Goal: Complete application form: Complete application form

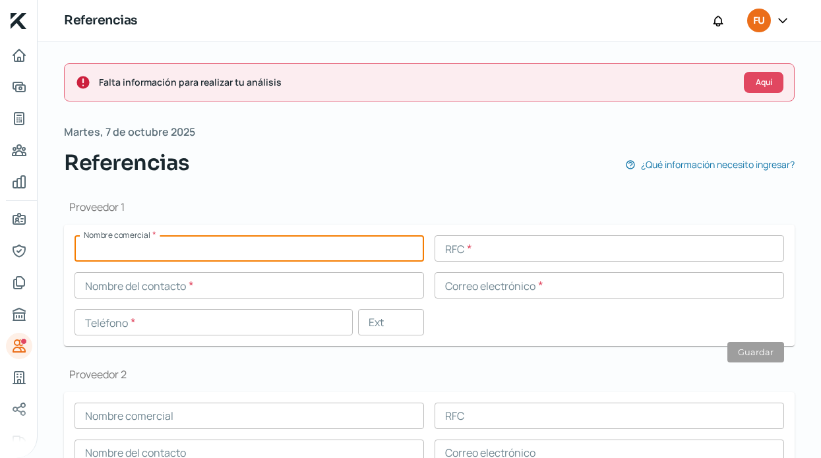
paste input "OPERADORA PLAYA SOFI"
type input "OPERADORA PLAYA SOFI"
click at [480, 247] on input "text" at bounding box center [610, 249] width 350 height 26
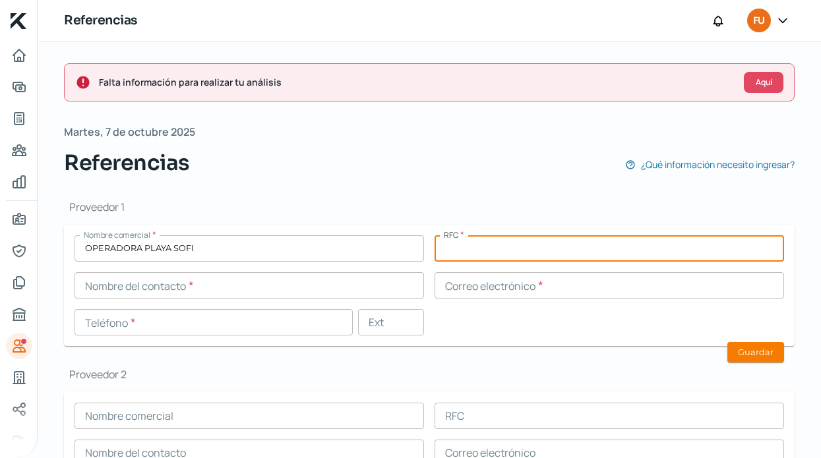
paste input "OPS100630GI6"
type input "OPS100630GI6"
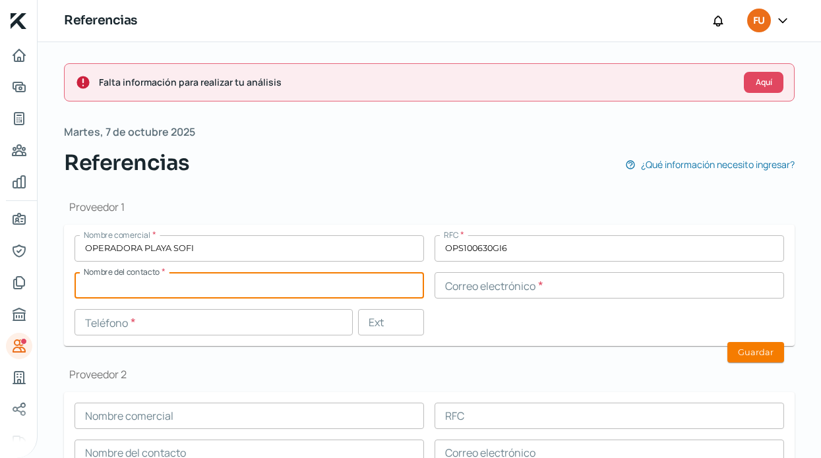
paste input "[PERSON_NAME]"
type input "[PERSON_NAME]"
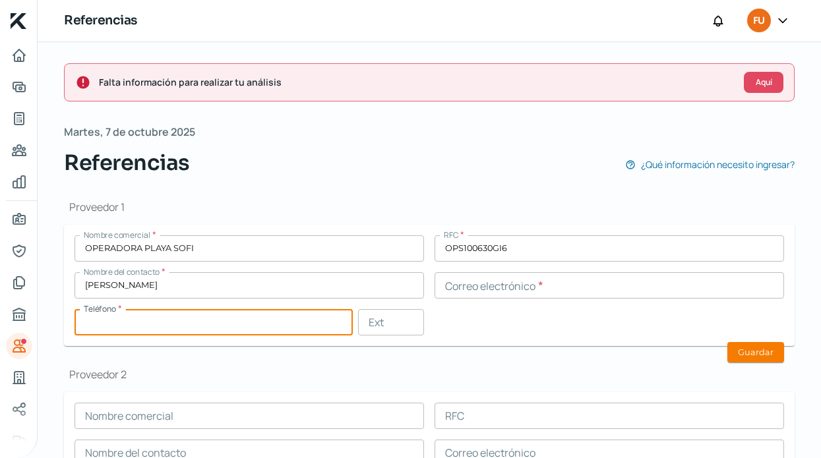
paste input "33 - 1536 - 1228"
type input "33 - 1536 - 1228"
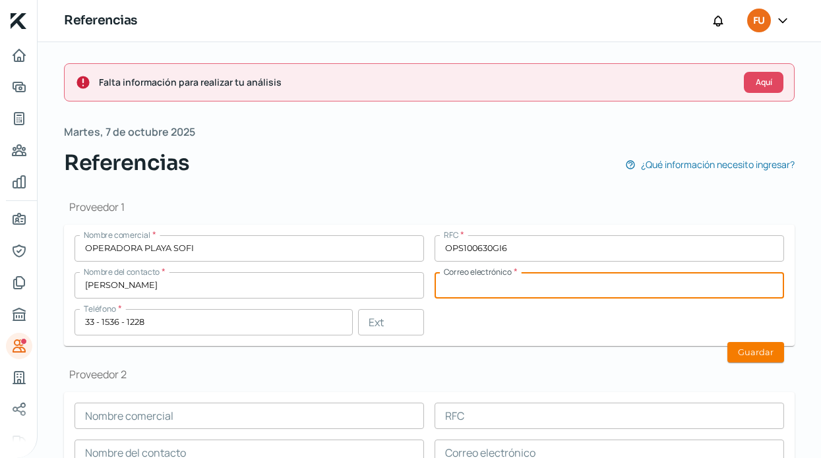
paste input "[EMAIL_ADDRESS][DOMAIN_NAME]"
type input "[EMAIL_ADDRESS][DOMAIN_NAME]"
click at [750, 352] on button "Guardar" at bounding box center [756, 352] width 57 height 20
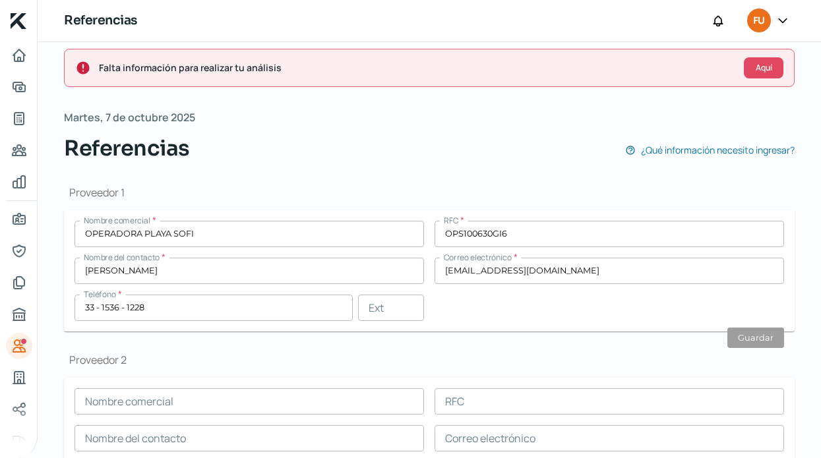
scroll to position [27, 0]
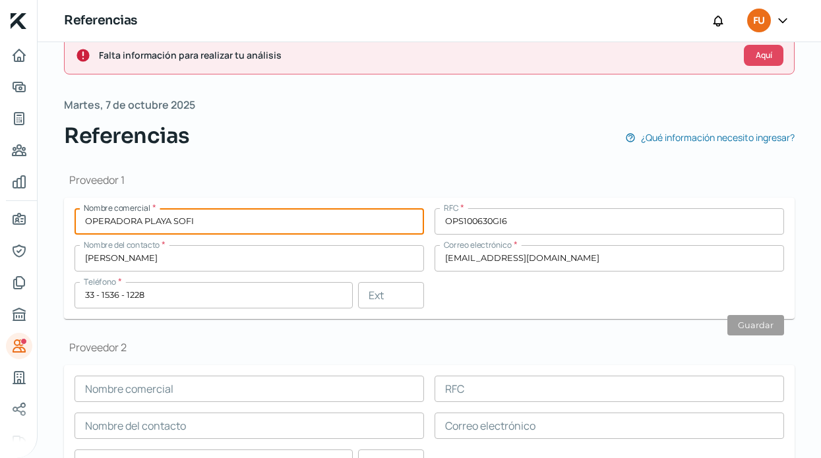
drag, startPoint x: 211, startPoint y: 223, endPoint x: 78, endPoint y: 204, distance: 134.6
click at [78, 208] on input "OPERADORA PLAYA SOFI" at bounding box center [250, 221] width 350 height 26
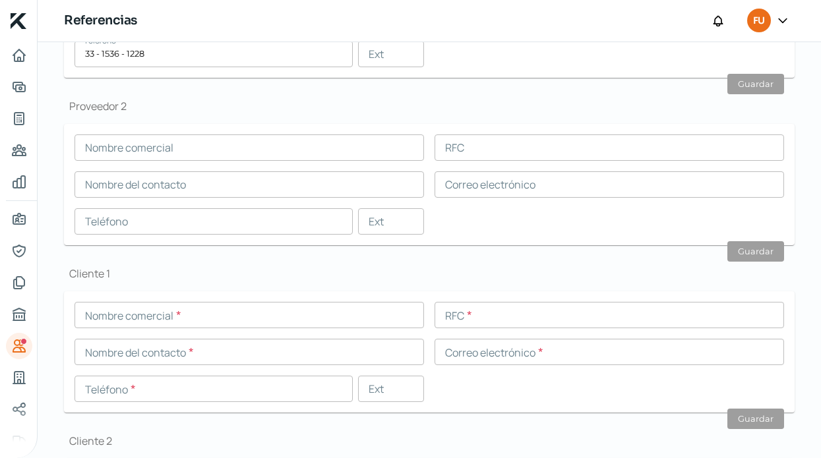
scroll to position [321, 0]
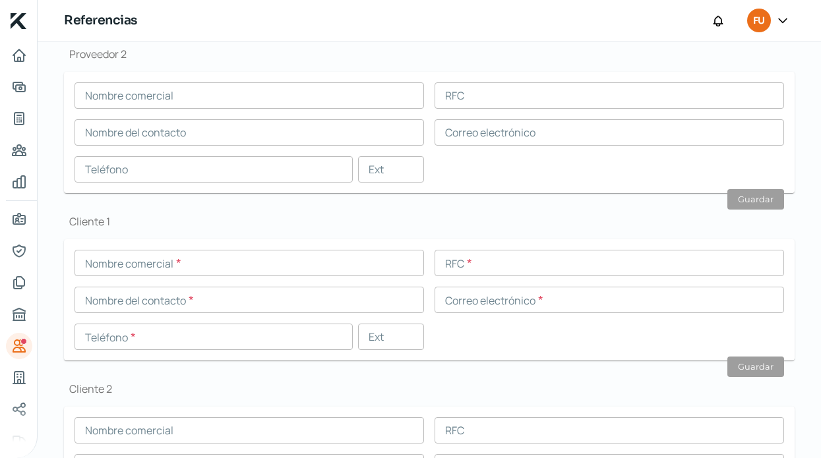
click at [174, 267] on input "text" at bounding box center [250, 263] width 350 height 26
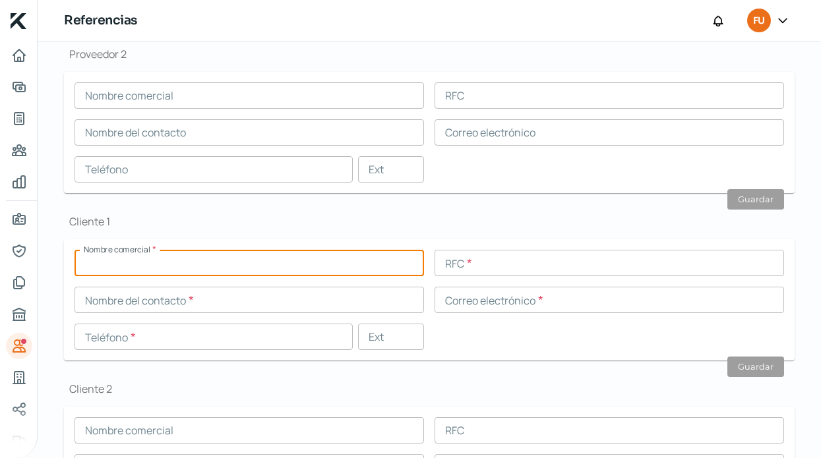
paste input "OPERADORA PLAYA SOFI"
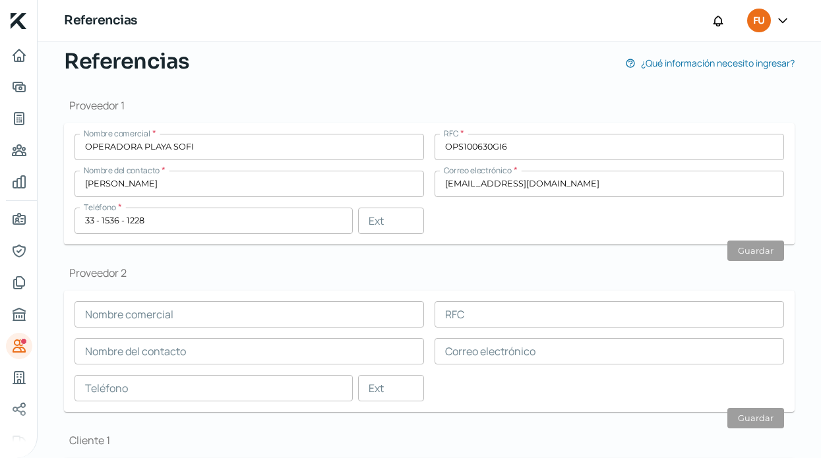
scroll to position [76, 0]
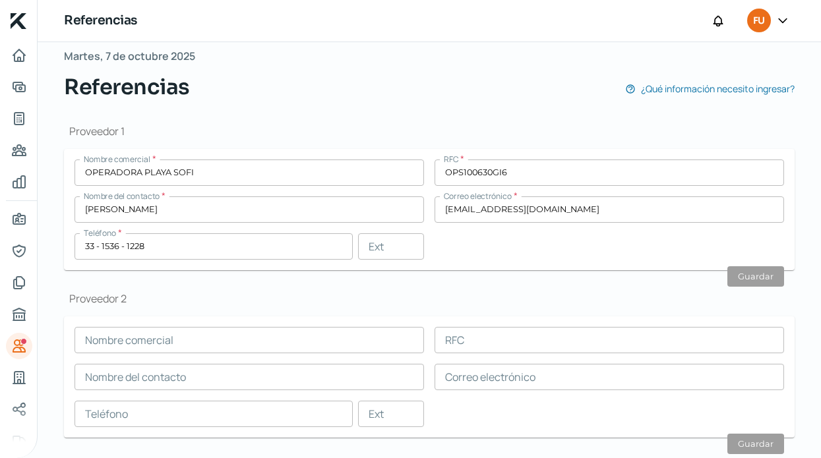
type input "OPERADORA PLAYA SOFI"
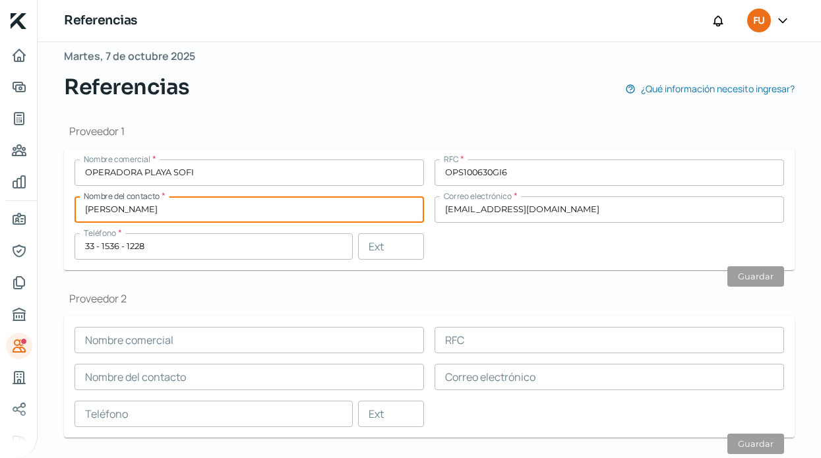
drag, startPoint x: 190, startPoint y: 209, endPoint x: -67, endPoint y: 197, distance: 257.6
click at [0, 197] on html "Inicio | KredFeed Referencias FU Falta información para realizar tu análisis Aq…" at bounding box center [410, 229] width 821 height 458
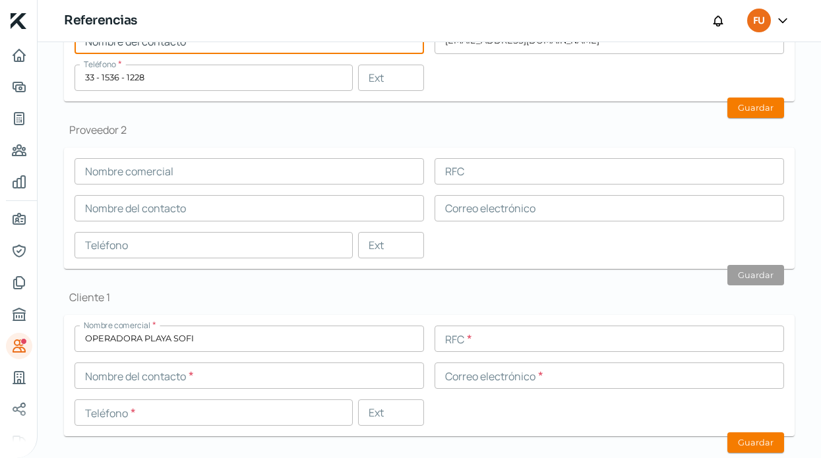
scroll to position [268, 0]
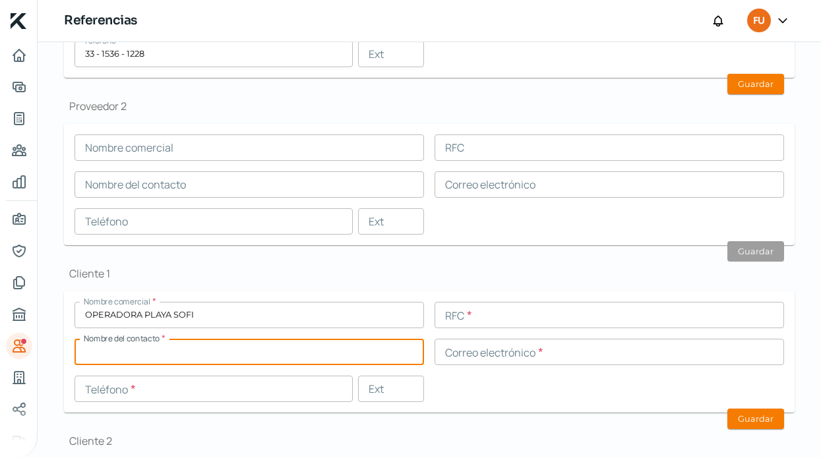
paste input "[PERSON_NAME]"
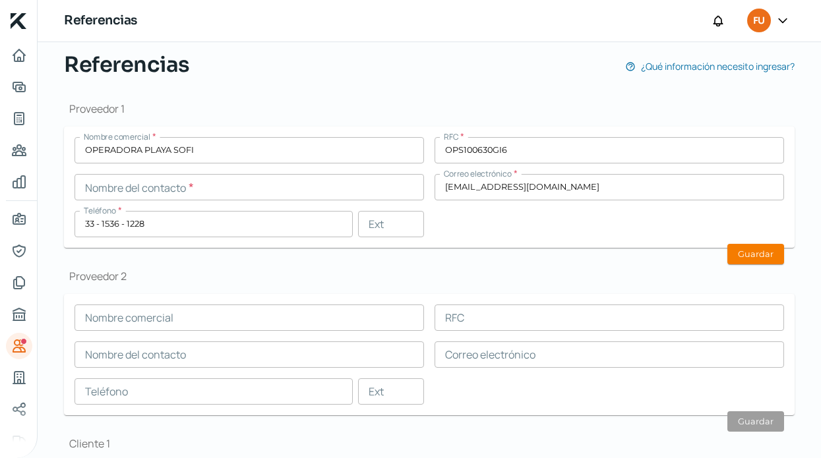
scroll to position [29, 0]
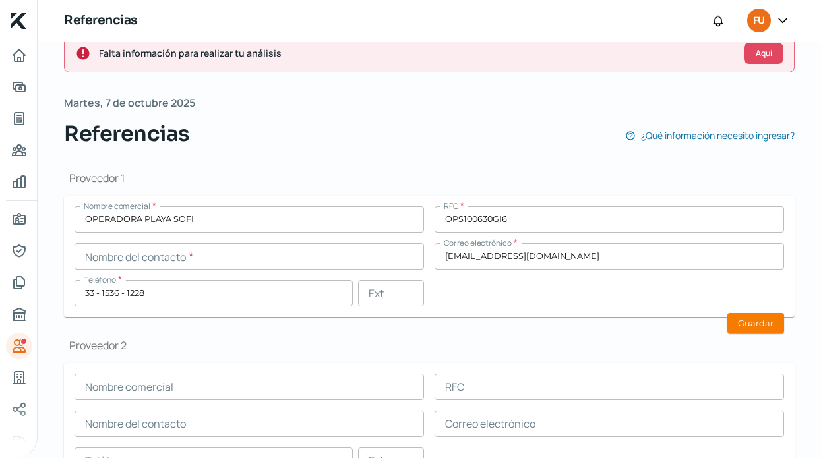
type input "[PERSON_NAME]"
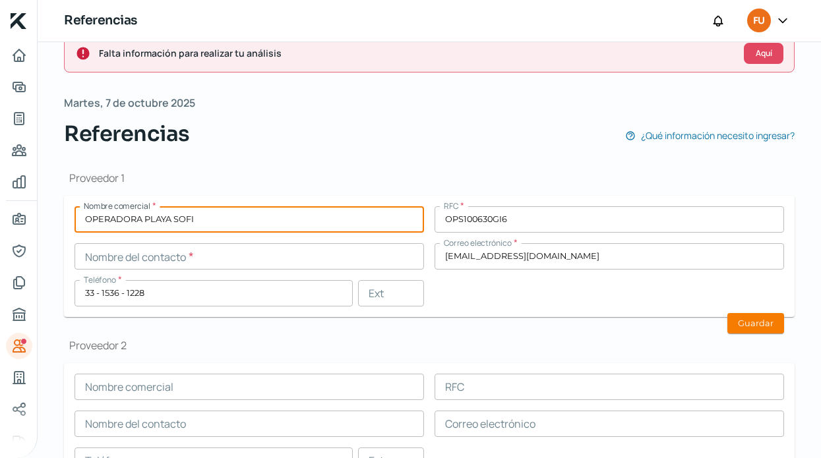
drag, startPoint x: 204, startPoint y: 221, endPoint x: -29, endPoint y: 158, distance: 241.3
click at [0, 158] on html "Inicio | KredFeed Referencias FU Falta información para realizar tu análisis Aq…" at bounding box center [410, 229] width 821 height 458
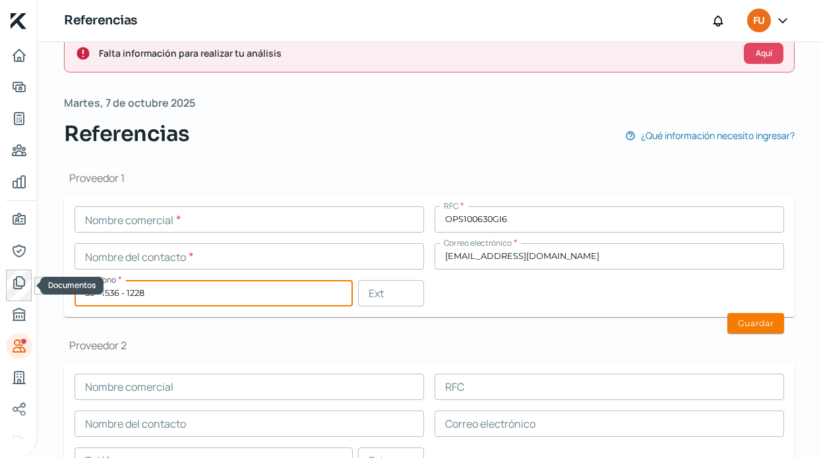
drag, startPoint x: 151, startPoint y: 294, endPoint x: 7, endPoint y: 293, distance: 143.8
click at [7, 293] on div "Inicio | KredFeed Referencias FU Falta información para realizar tu análisis Aq…" at bounding box center [410, 229] width 821 height 458
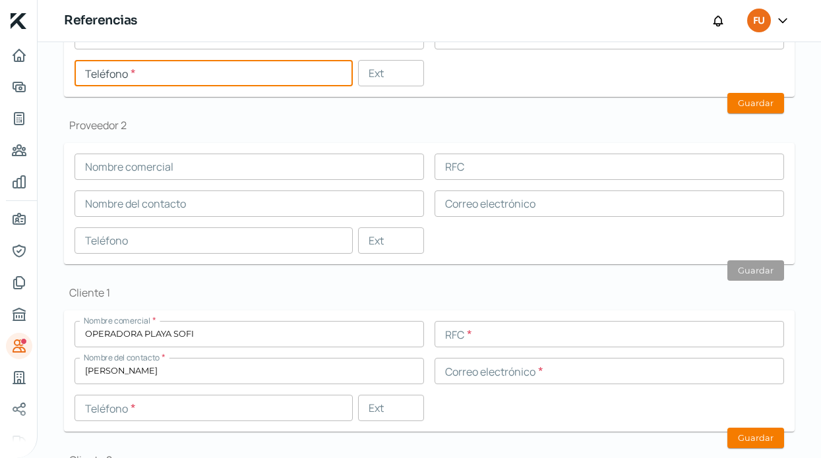
scroll to position [252, 0]
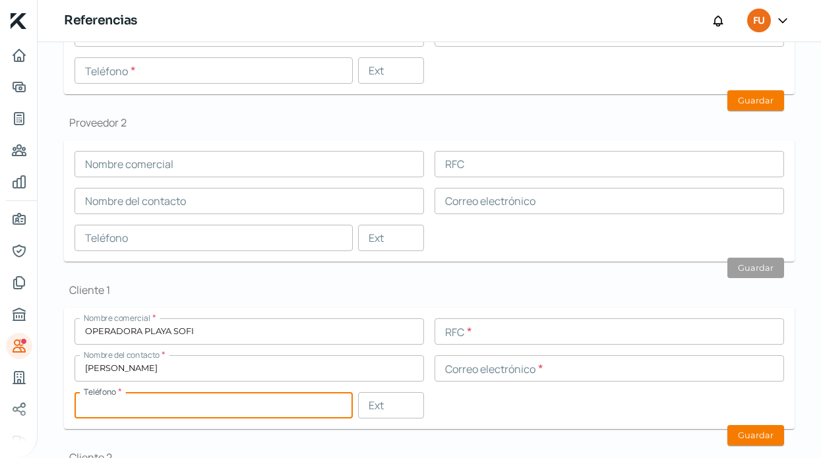
paste input "33 - 1536 - 1228"
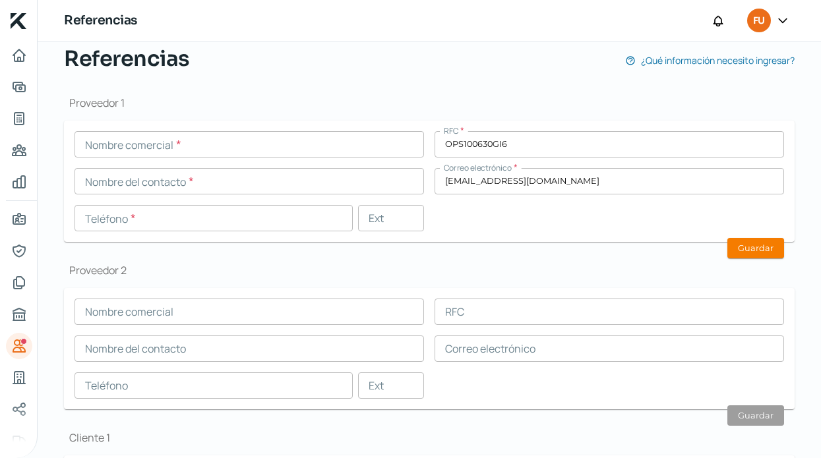
scroll to position [104, 0]
type input "33 - 1536 - 1228"
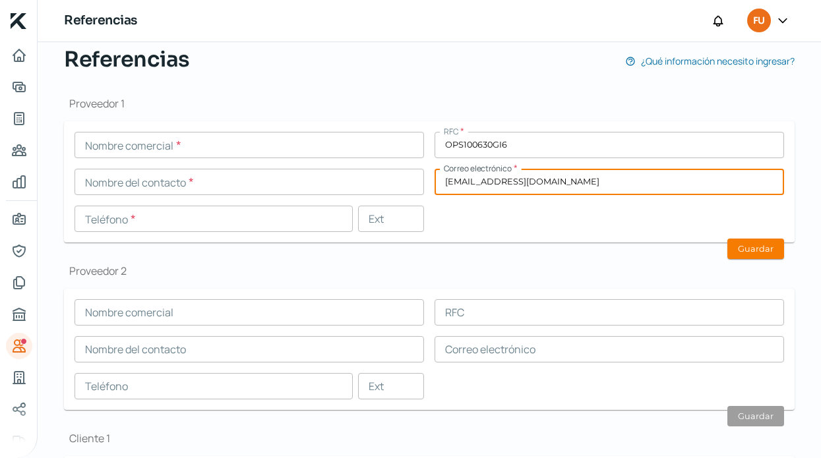
drag, startPoint x: 596, startPoint y: 185, endPoint x: 246, endPoint y: 183, distance: 349.6
click at [246, 183] on div "Nombre comercial * RFC * OPS100630GI6 Nombre del contacto * Correo electrónico …" at bounding box center [430, 182] width 710 height 100
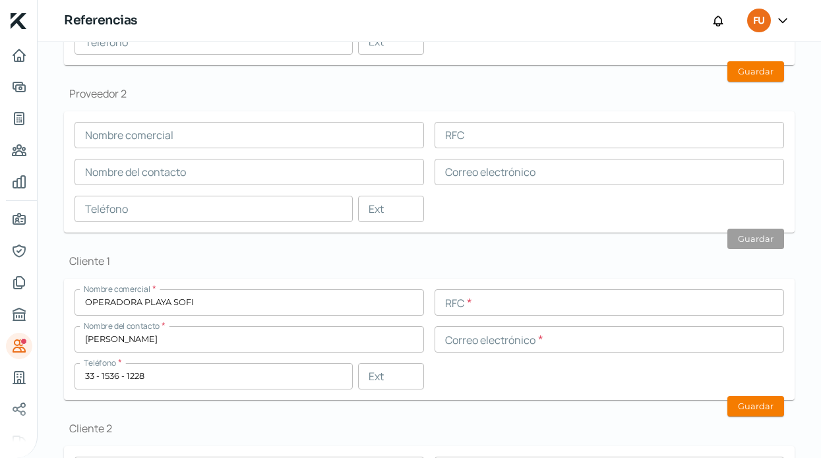
scroll to position [286, 0]
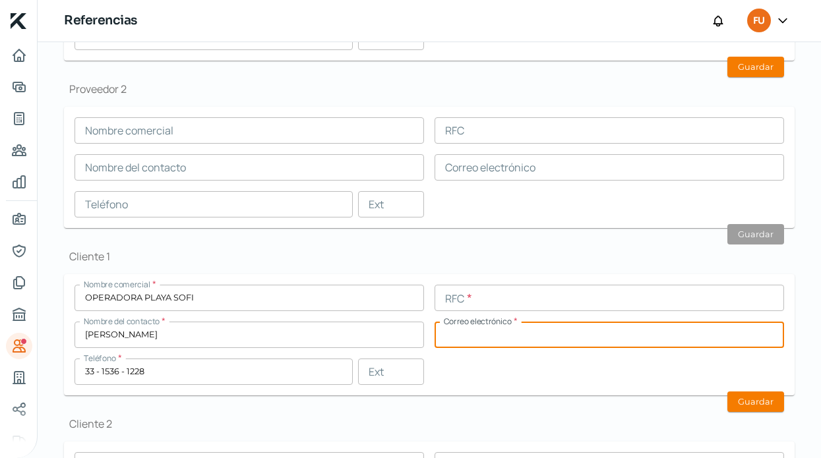
paste input "[EMAIL_ADDRESS][DOMAIN_NAME]"
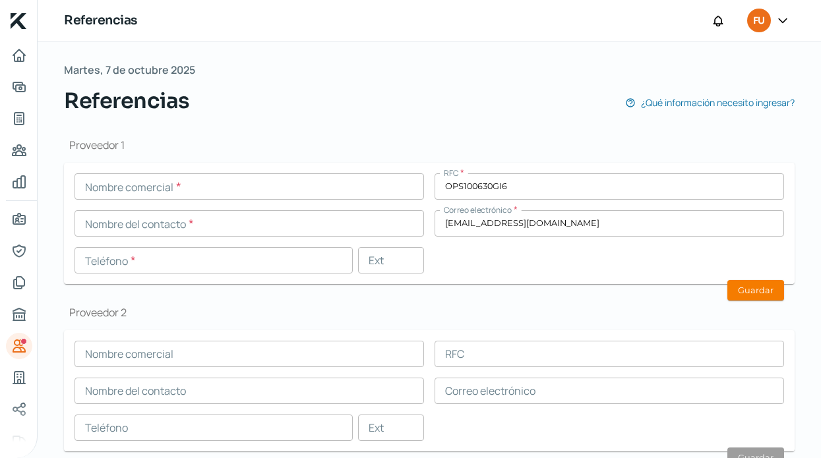
scroll to position [42, 0]
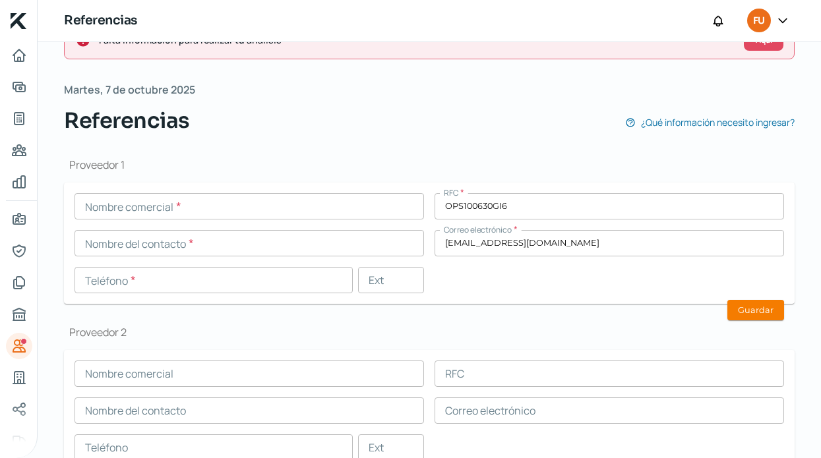
type input "[EMAIL_ADDRESS][DOMAIN_NAME]"
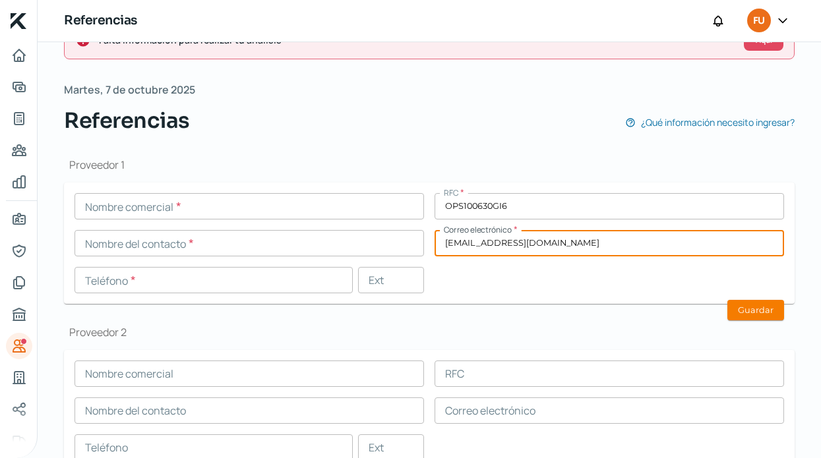
drag, startPoint x: 594, startPoint y: 239, endPoint x: 240, endPoint y: 197, distance: 356.1
click at [240, 197] on div "Nombre comercial * RFC * OPS100630GI6 Nombre del contacto * Correo electrónico …" at bounding box center [430, 243] width 710 height 100
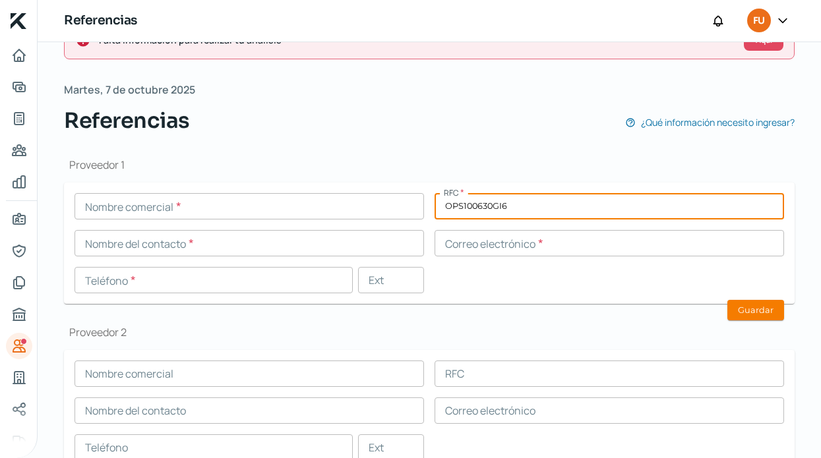
drag, startPoint x: 524, startPoint y: 209, endPoint x: 305, endPoint y: 208, distance: 218.4
click at [305, 208] on div "Nombre comercial * RFC * OPS100630GI6 Nombre del contacto * Correo electrónico …" at bounding box center [430, 243] width 710 height 100
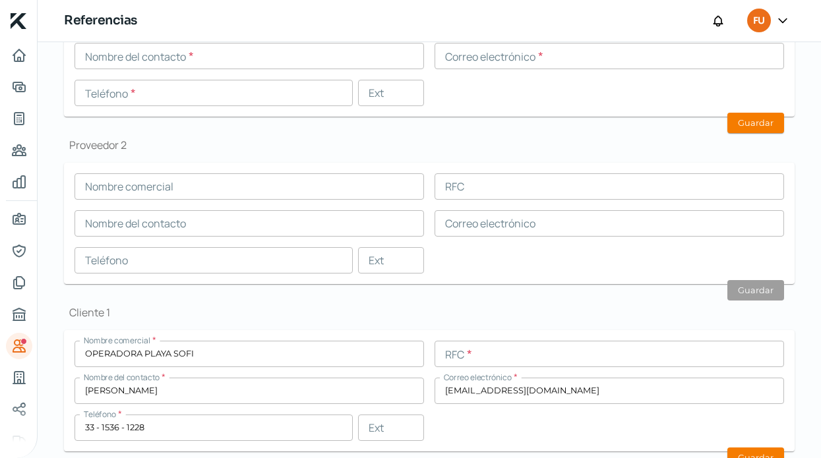
scroll to position [269, 0]
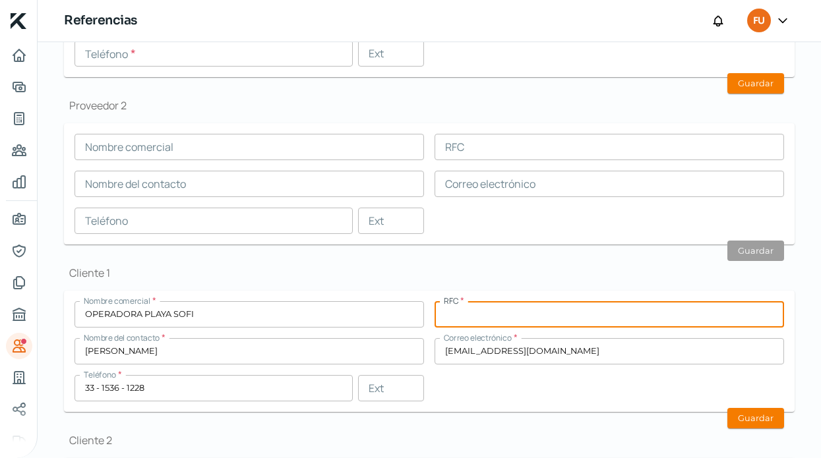
click at [473, 319] on input "text" at bounding box center [610, 314] width 350 height 26
paste input "OPS100630GI6"
type input "OPS100630GI6"
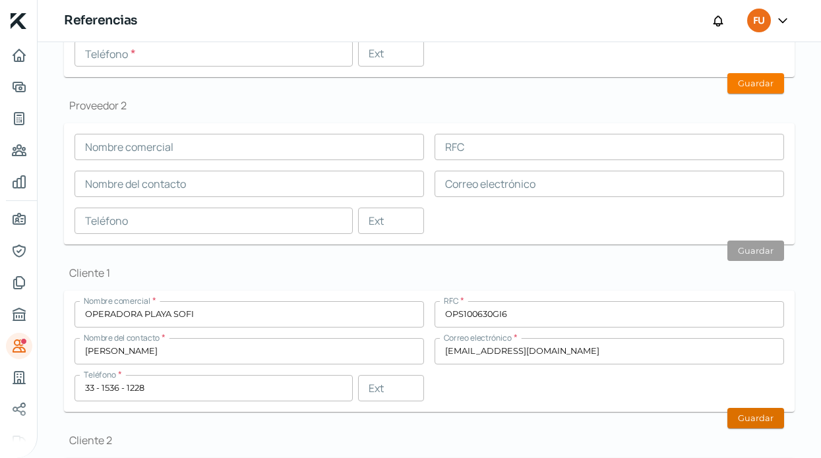
click at [733, 415] on button "Guardar" at bounding box center [756, 418] width 57 height 20
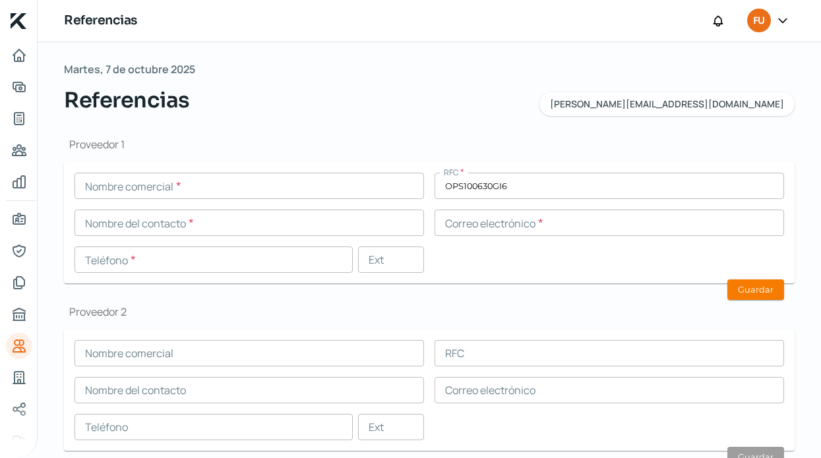
scroll to position [104, 0]
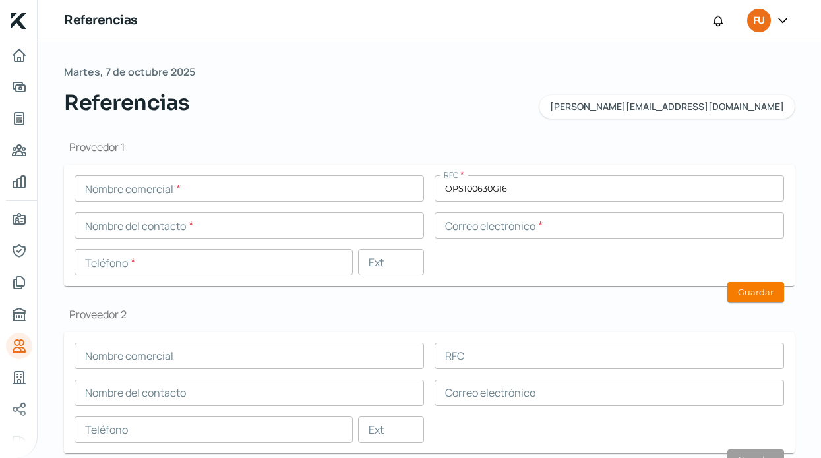
click at [229, 194] on input "text" at bounding box center [250, 188] width 350 height 26
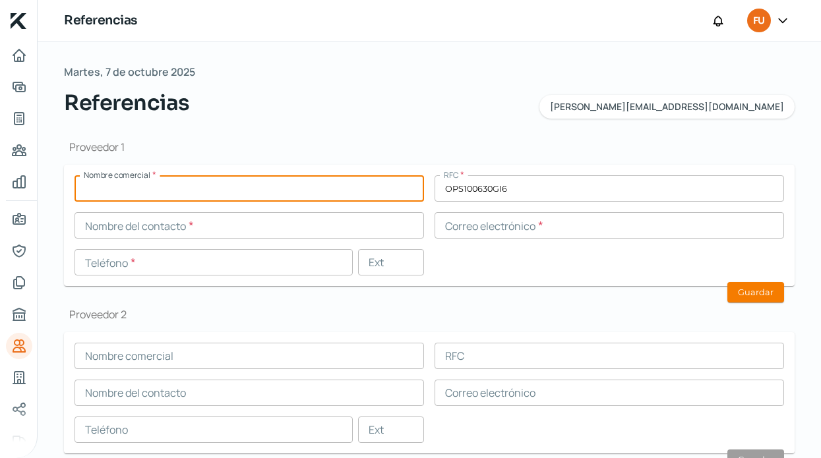
paste input "CERAMICOLOR"
type input "CERAMICOLOR"
click at [247, 257] on input "text" at bounding box center [214, 262] width 278 height 26
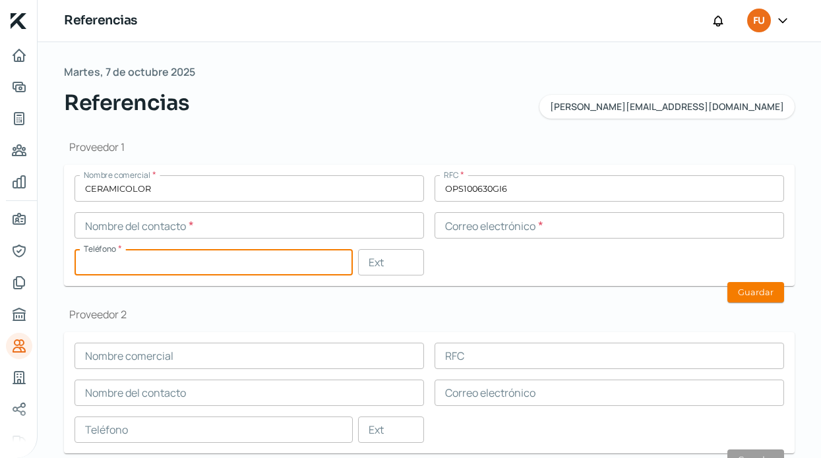
paste input "33 - 3791 - 1249"
type input "33 - 3791 - 1249"
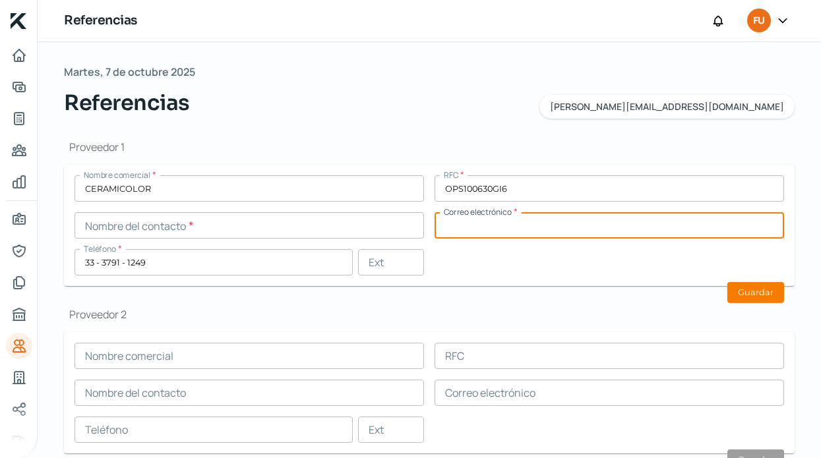
click at [493, 224] on input "text" at bounding box center [610, 225] width 350 height 26
paste input "[EMAIL_ADDRESS][DOMAIN_NAME],"
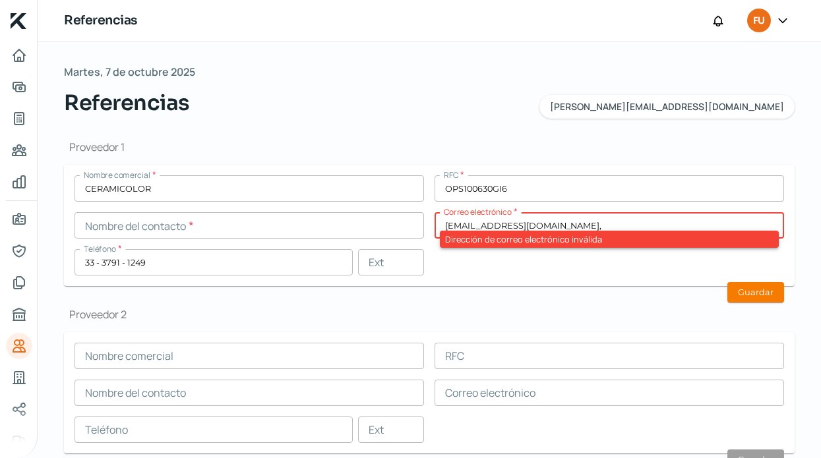
type input "[EMAIL_ADDRESS][DOMAIN_NAME],"
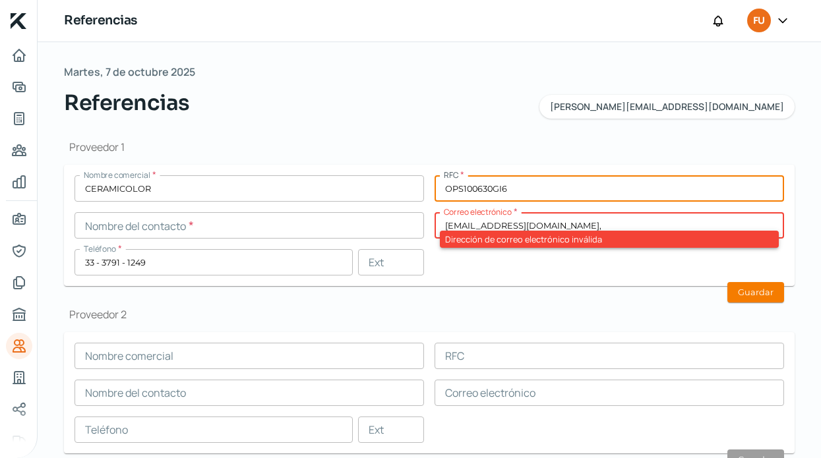
drag, startPoint x: 507, startPoint y: 192, endPoint x: 428, endPoint y: 191, distance: 79.2
click at [428, 191] on div "Nombre comercial * CERAMICOLOR RFC * OPS100630GI6 Nombre del contacto * Correo …" at bounding box center [430, 225] width 710 height 100
paste input "EARC8510172B3"
type input "EARC8510172B3"
click at [561, 233] on div "Dirección de correo electrónico inválida" at bounding box center [609, 239] width 339 height 17
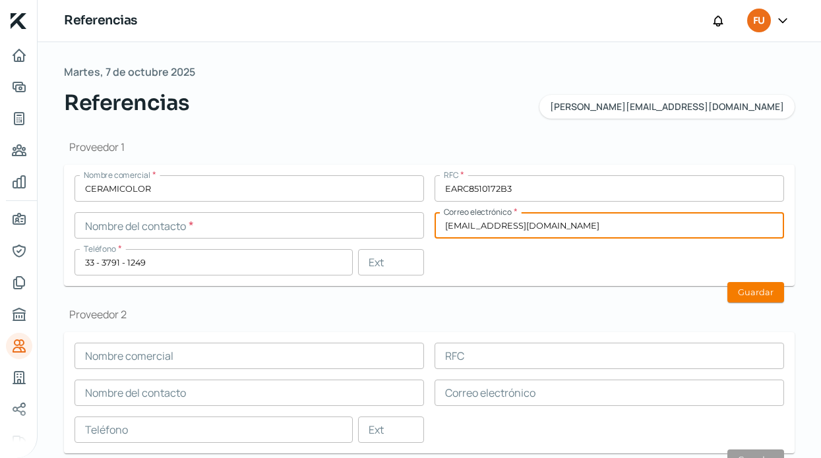
type input "[EMAIL_ADDRESS][DOMAIN_NAME]"
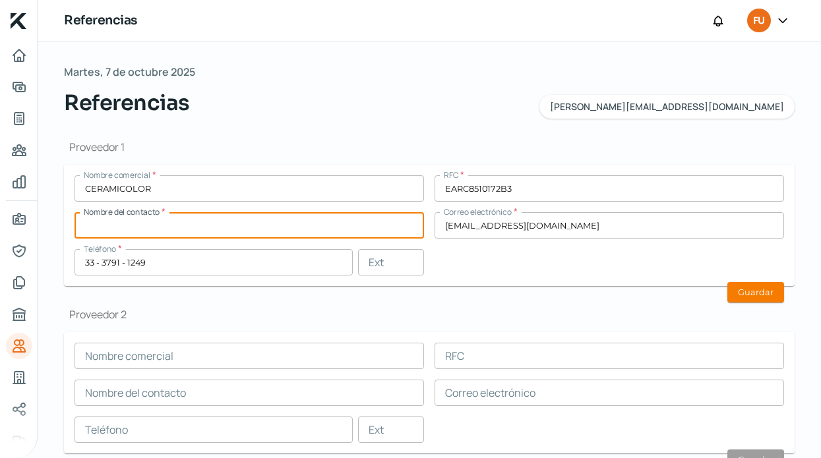
click at [237, 226] on input "text" at bounding box center [250, 225] width 350 height 26
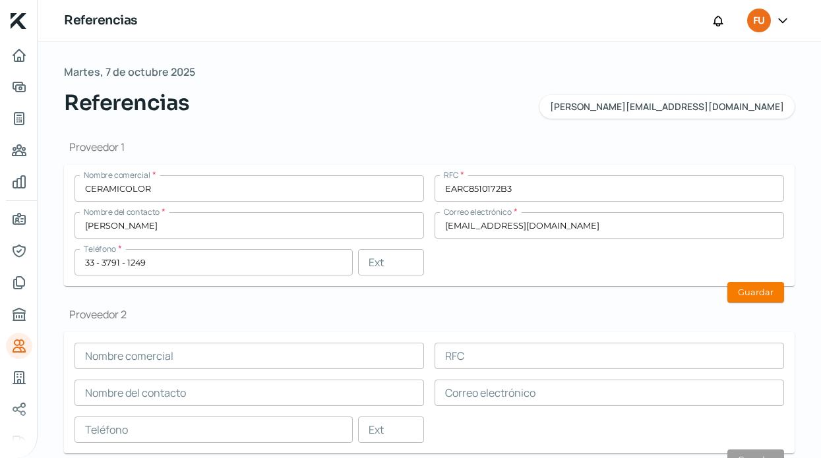
click at [381, 228] on input "[PERSON_NAME]" at bounding box center [250, 225] width 350 height 26
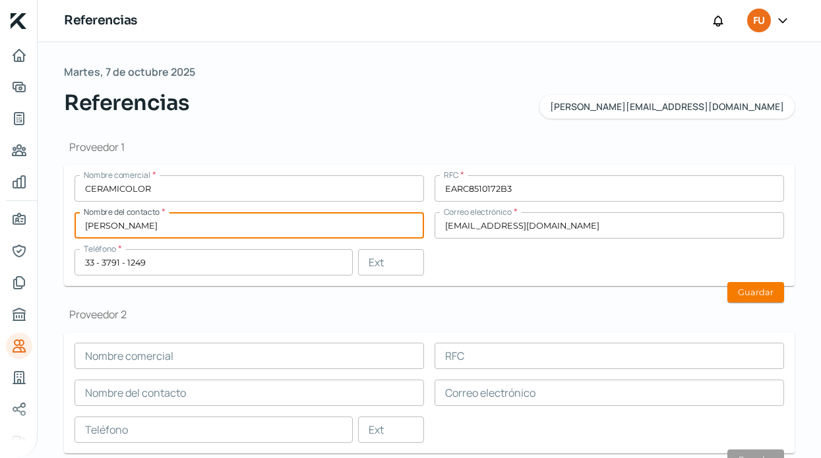
type input "[PERSON_NAME]"
click at [567, 315] on h1 "Proveedor 2" at bounding box center [429, 314] width 731 height 15
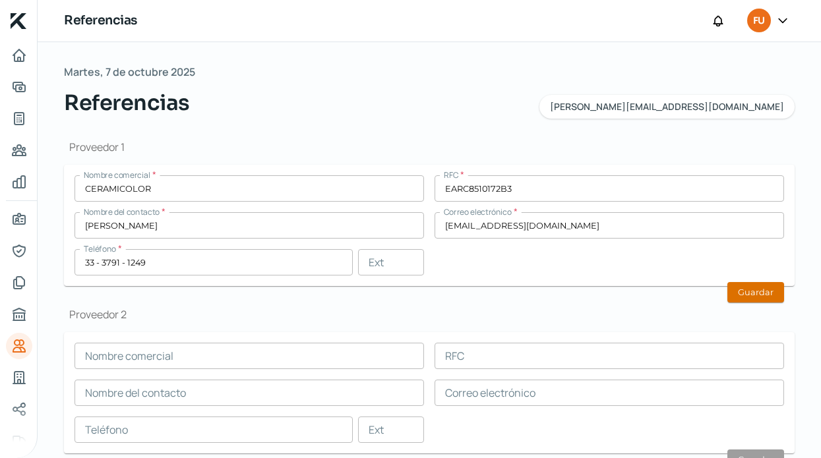
click at [756, 294] on button "Guardar" at bounding box center [756, 292] width 57 height 20
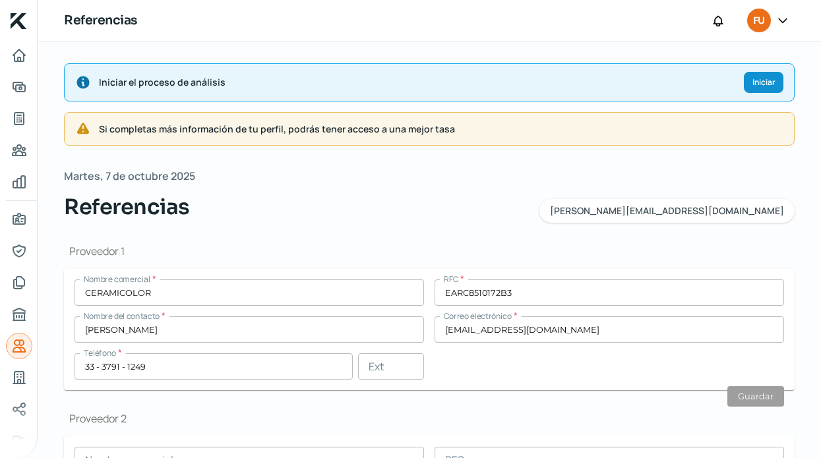
scroll to position [0, 0]
click at [449, 131] on span "Si completas más información de tu perfil, podrás tener acceso a una mejor tasa" at bounding box center [441, 129] width 685 height 16
click at [22, 251] on icon "Representantes" at bounding box center [19, 251] width 16 height 16
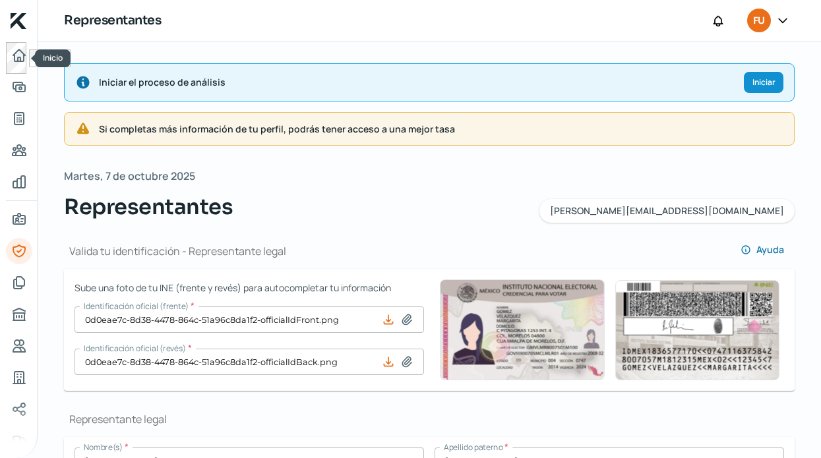
click at [18, 70] on div at bounding box center [19, 58] width 26 height 32
click at [358, 128] on span "Si completas más información de tu perfil, podrás tener acceso a una mejor tasa" at bounding box center [441, 129] width 685 height 16
click at [757, 85] on span "Iniciar" at bounding box center [764, 83] width 23 height 8
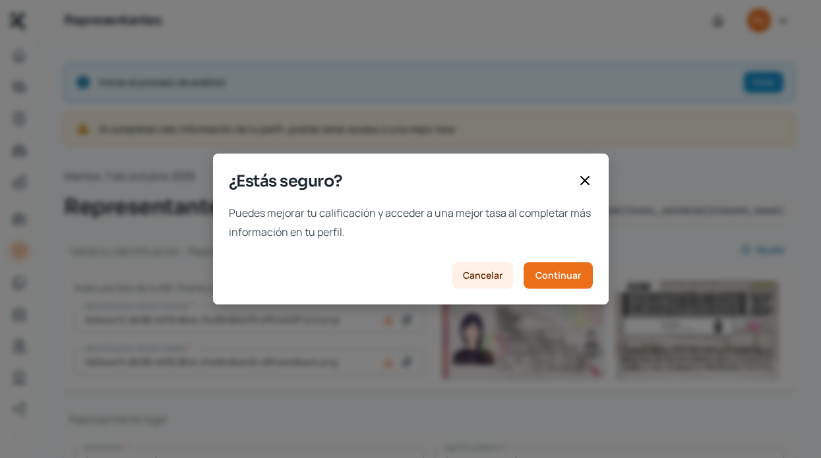
click at [484, 279] on span "Cancelar" at bounding box center [483, 275] width 40 height 9
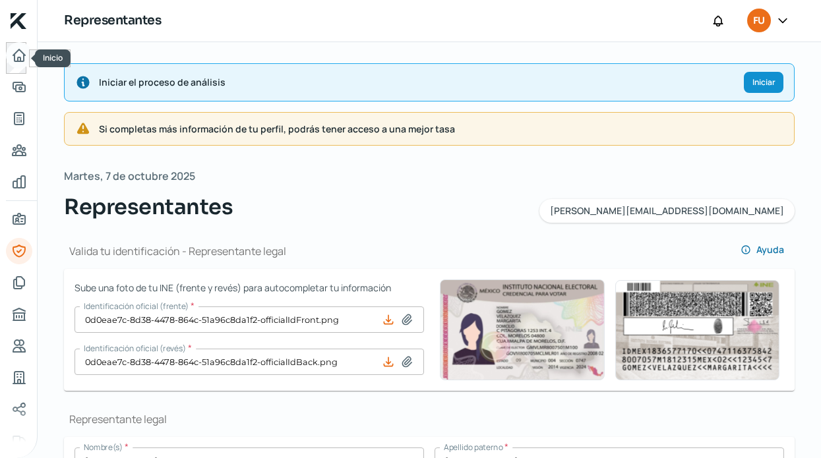
click at [20, 59] on icon "Inicio" at bounding box center [19, 55] width 12 height 12
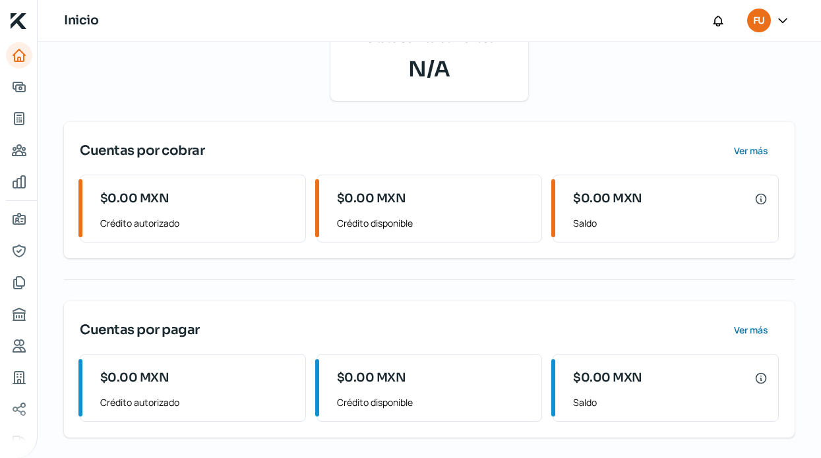
scroll to position [186, 0]
click at [22, 88] on icon "Adelantar facturas" at bounding box center [19, 87] width 16 height 16
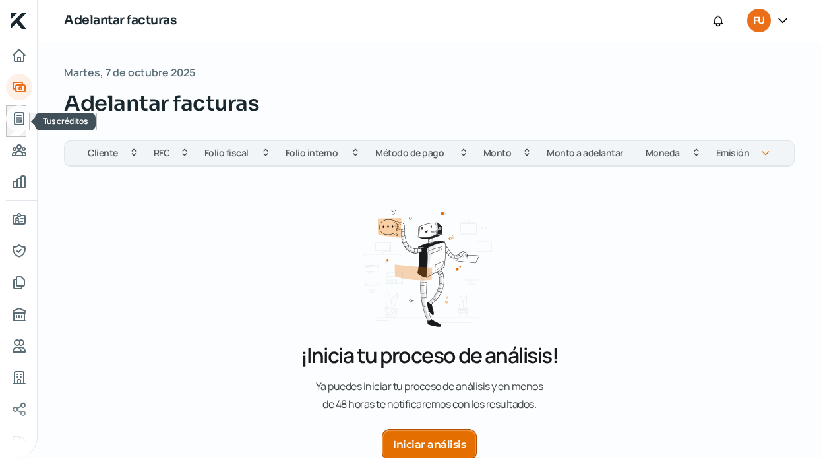
click at [20, 119] on icon "Tus créditos" at bounding box center [19, 119] width 16 height 16
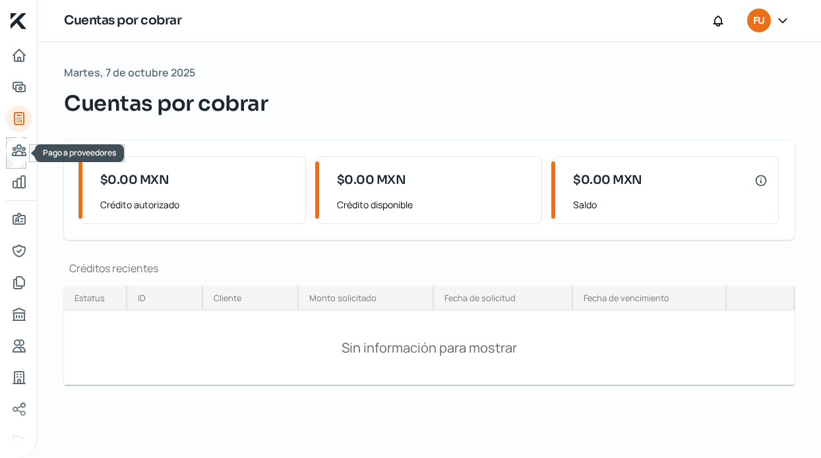
click at [13, 148] on icon "Pago a proveedores" at bounding box center [19, 150] width 13 height 11
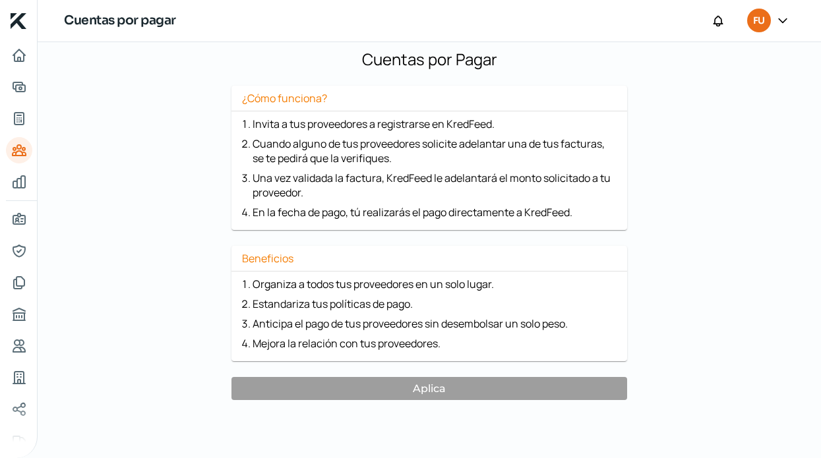
scroll to position [108, 0]
click at [22, 185] on icon "Mis finanzas" at bounding box center [19, 182] width 16 height 16
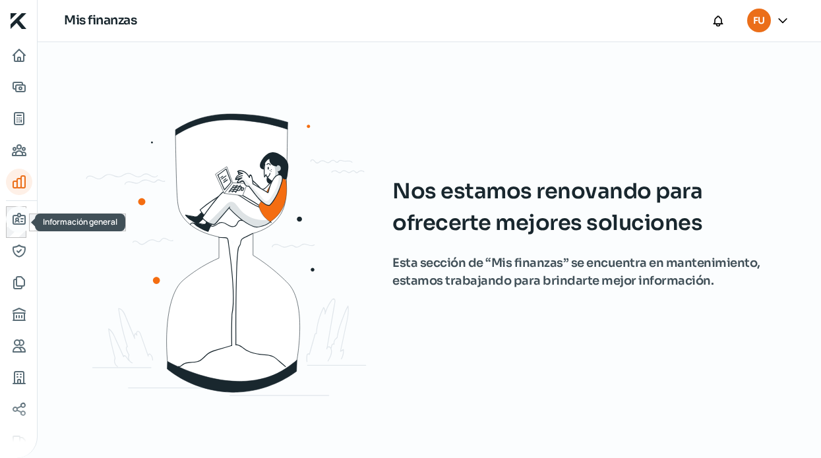
click at [20, 220] on icon "Información general" at bounding box center [19, 220] width 16 height 16
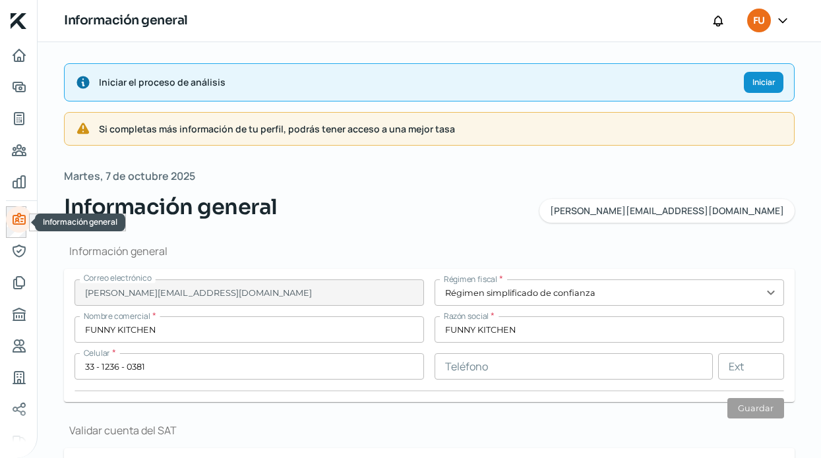
type input "FKI230110HT7"
type input "CAMINO AL ALEMAN"
type input "450"
type input "14"
type input "45200"
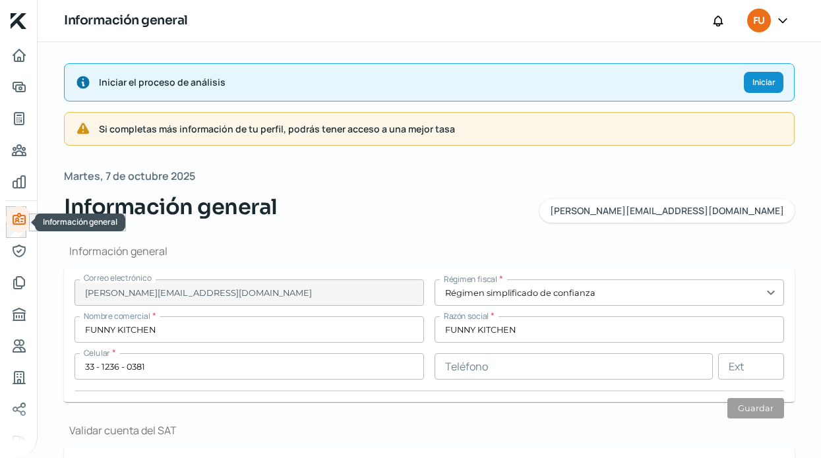
type input "PRADOS SANTA [DATE]"
type input "ZAPOPAN"
type input "[GEOGRAPHIC_DATA]"
type input "C DOM.pdf"
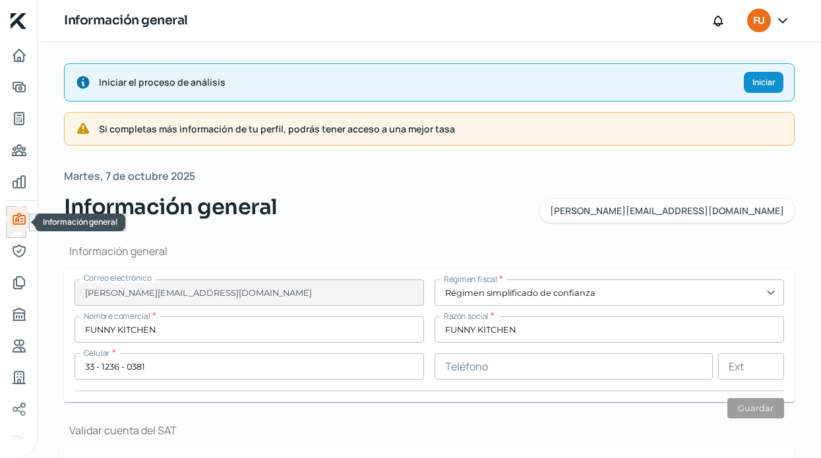
type input "0"
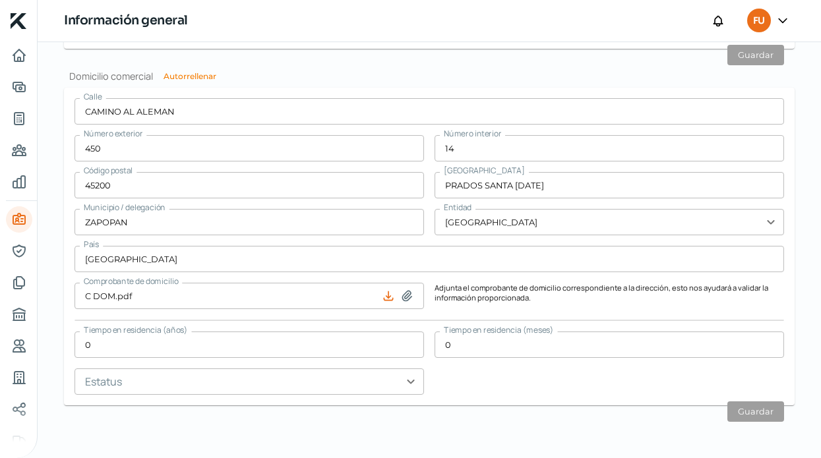
scroll to position [902, 0]
click at [18, 245] on icon "Representantes" at bounding box center [19, 251] width 12 height 12
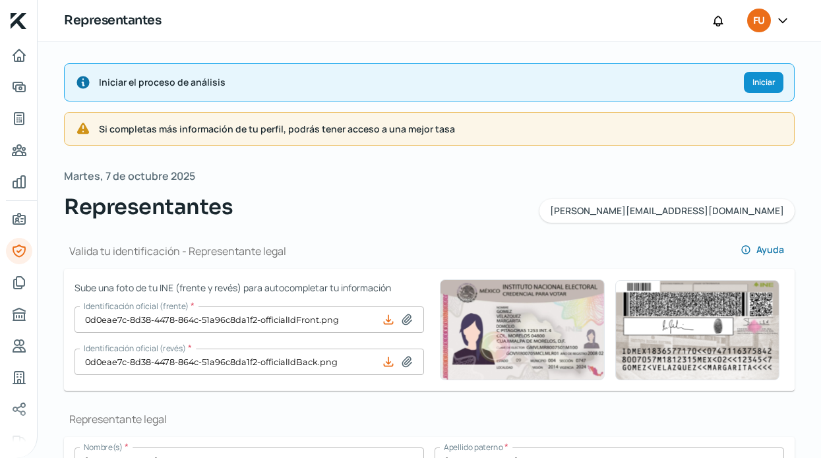
click at [394, 127] on span "Si completas más información de tu perfil, podrás tener acceso a una mejor tasa" at bounding box center [441, 129] width 685 height 16
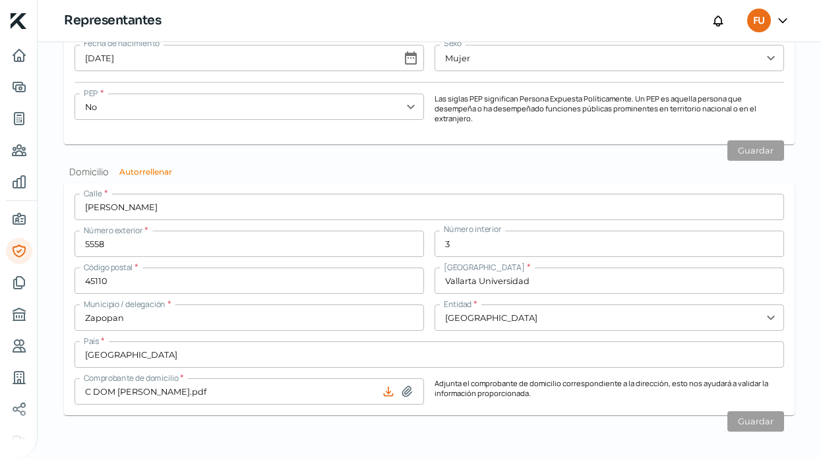
scroll to position [1329, 0]
click at [18, 280] on icon "Documentos" at bounding box center [19, 283] width 16 height 16
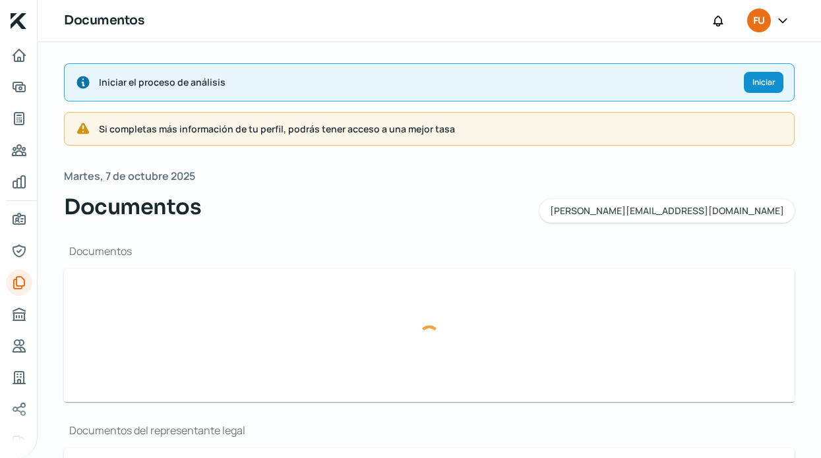
type input "CSF FUNNY KITCHEN.pdf"
type input "EDO C ago.pdf"
type input "EDO C ajul.pdf"
type input "EDO C jun.pdf"
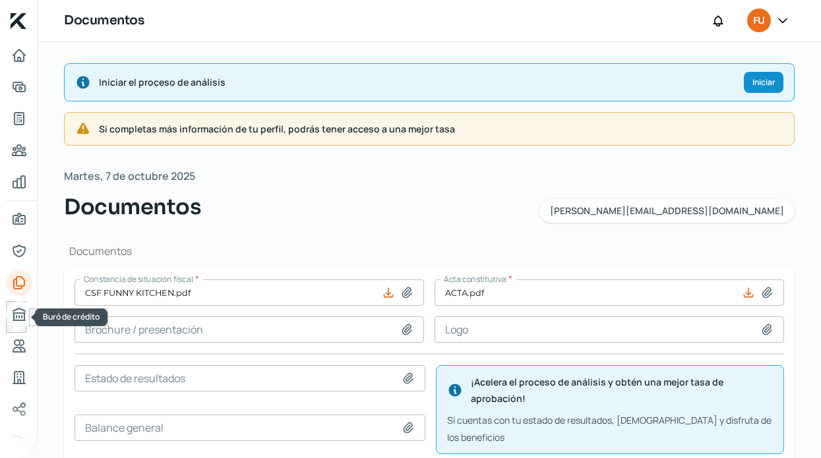
click at [20, 312] on icon "Buró de crédito" at bounding box center [19, 315] width 16 height 16
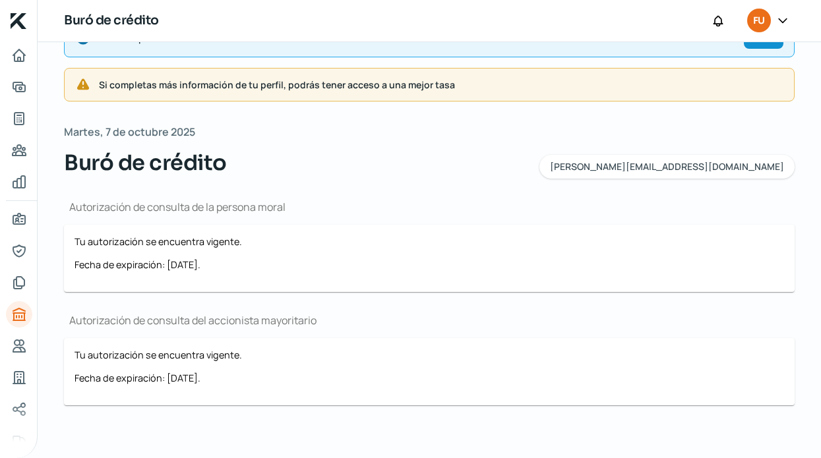
scroll to position [44, 0]
click at [16, 348] on icon "Referencias" at bounding box center [19, 346] width 12 height 12
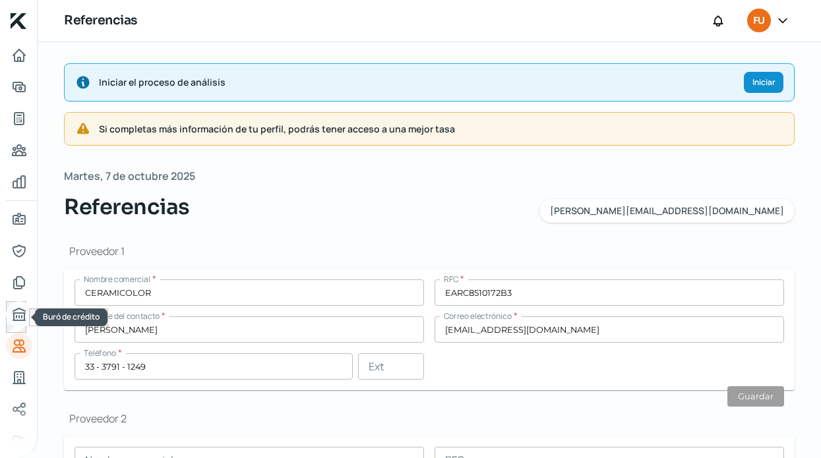
click at [21, 312] on icon "Buró de crédito" at bounding box center [19, 315] width 16 height 16
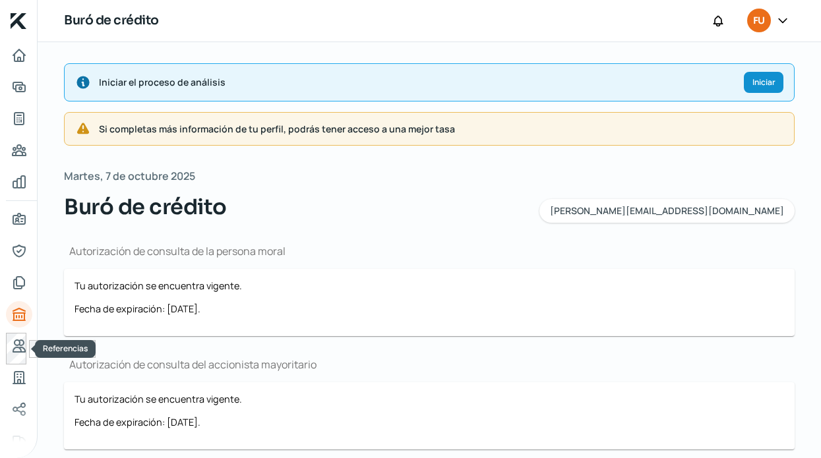
click at [21, 362] on div at bounding box center [19, 349] width 26 height 32
click at [13, 338] on icon "Referencias" at bounding box center [19, 346] width 16 height 16
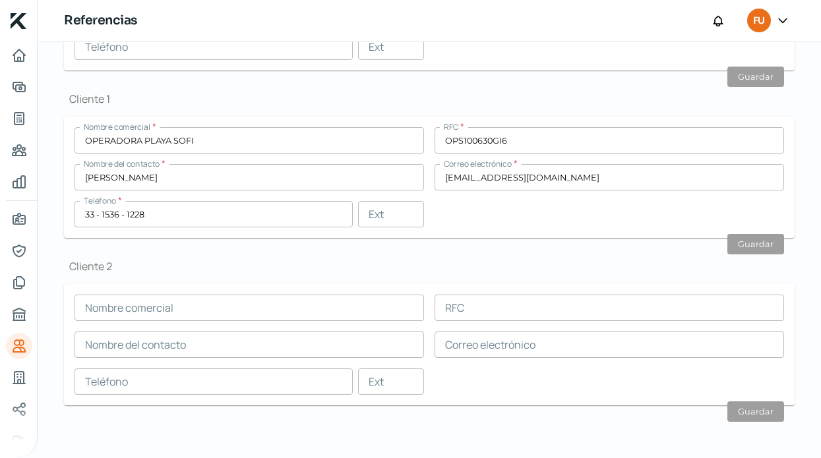
scroll to position [487, 0]
click at [7, 386] on div at bounding box center [19, 381] width 26 height 32
click at [24, 385] on icon "Industria" at bounding box center [19, 378] width 16 height 16
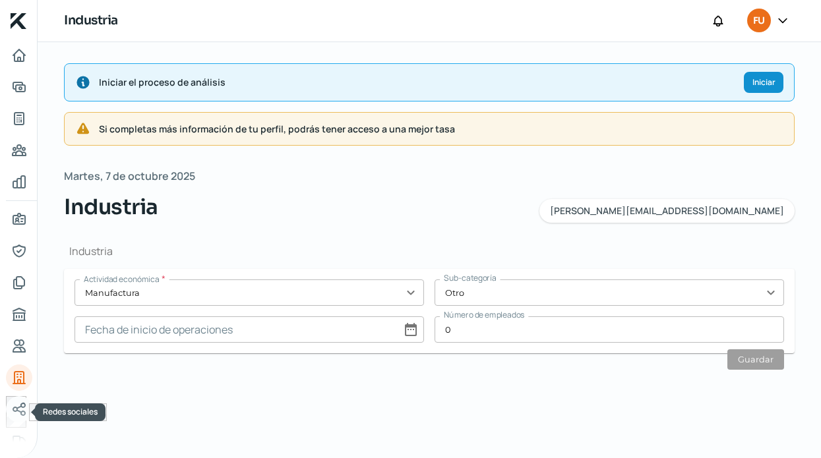
click at [16, 403] on icon "Redes sociales" at bounding box center [19, 410] width 16 height 16
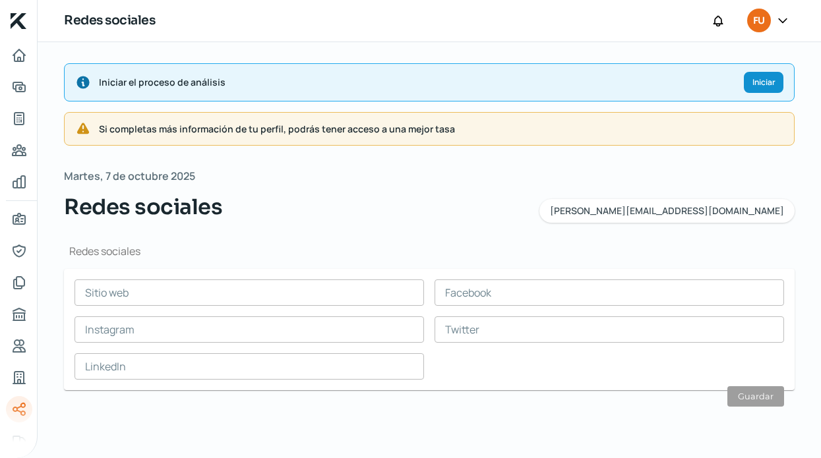
click at [185, 298] on input "text" at bounding box center [250, 293] width 350 height 26
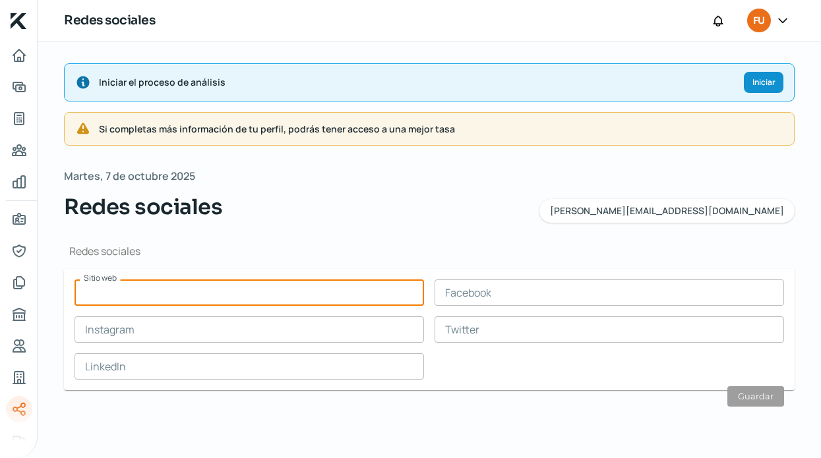
paste input "[URL][DOMAIN_NAME]"
type input "[URL][DOMAIN_NAME]"
click at [224, 334] on input "text" at bounding box center [250, 330] width 350 height 26
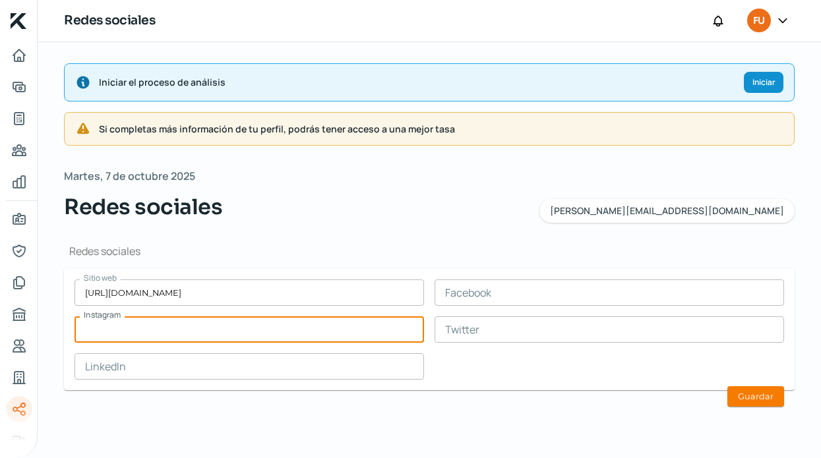
paste input "[URL][DOMAIN_NAME]"
type input "[URL][DOMAIN_NAME]"
click at [450, 420] on div "Redes sociales Sitio web [URL][DOMAIN_NAME] Facebook Instagram [URL][DOMAIN_NAM…" at bounding box center [429, 322] width 731 height 199
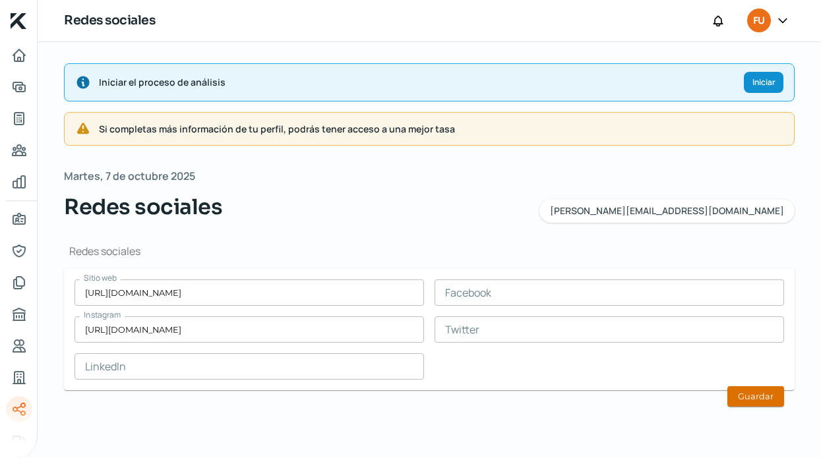
click at [762, 395] on button "Guardar" at bounding box center [756, 397] width 57 height 20
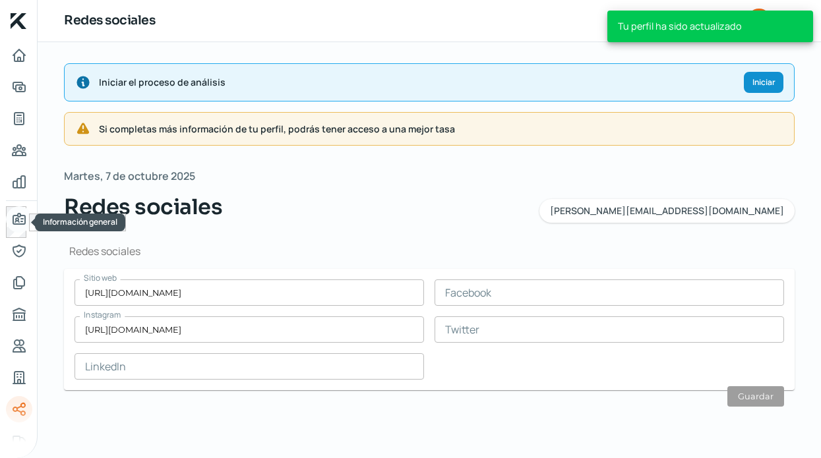
click at [21, 226] on icon "Información general" at bounding box center [19, 220] width 16 height 16
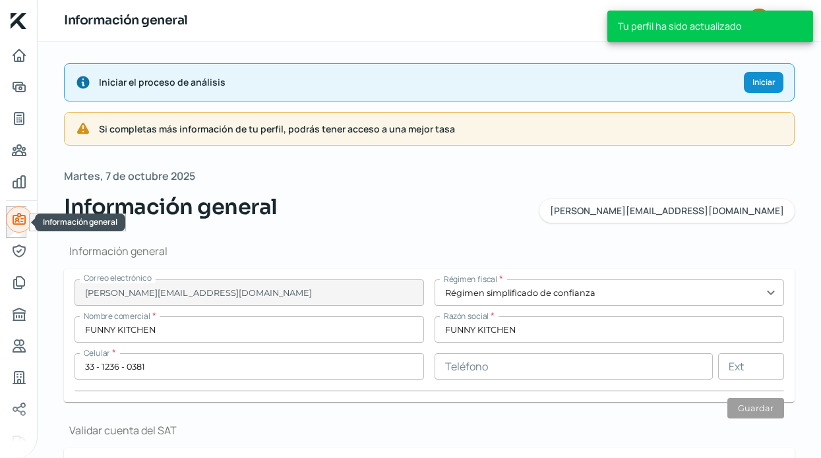
type input "FKI230110HT7"
type input "CAMINO AL ALEMAN"
type input "450"
type input "14"
type input "45200"
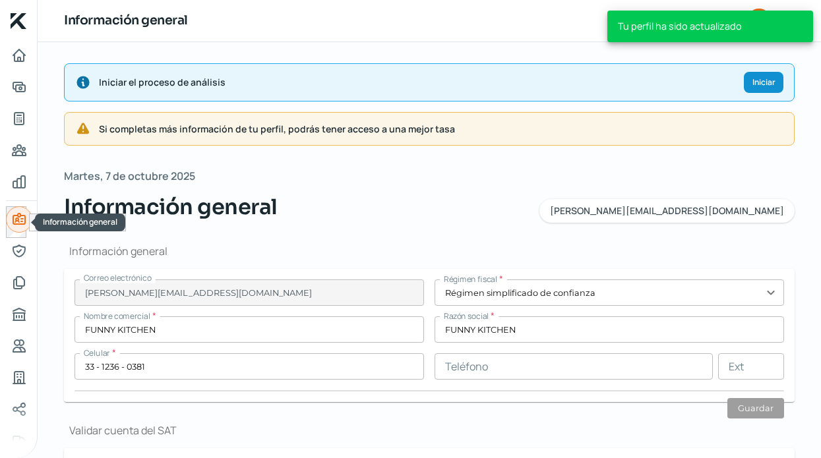
type input "PRADOS SANTA [DATE]"
type input "ZAPOPAN"
type input "[GEOGRAPHIC_DATA]"
type input "C DOM.pdf"
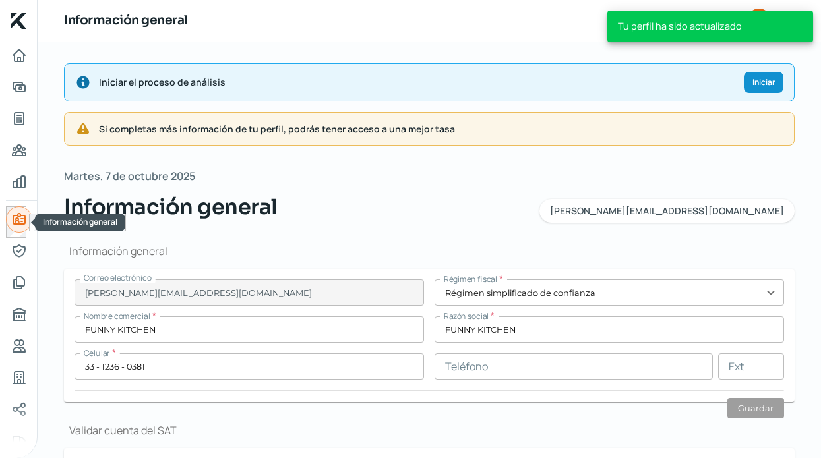
type input "0"
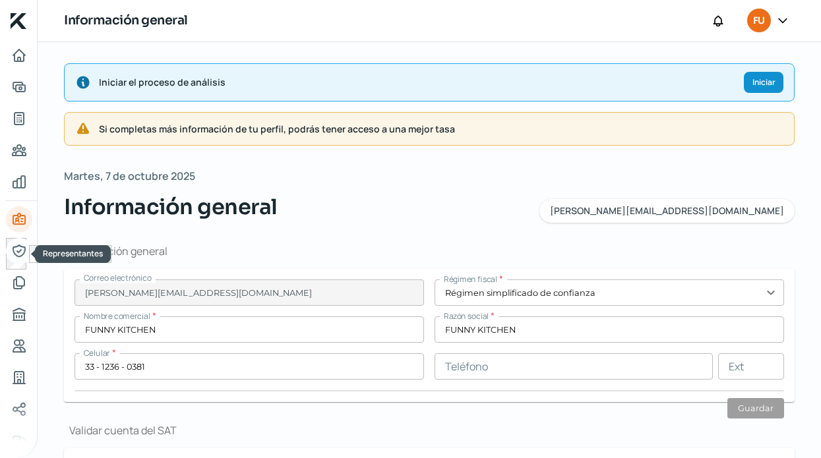
click at [22, 256] on icon "Representantes" at bounding box center [19, 251] width 16 height 16
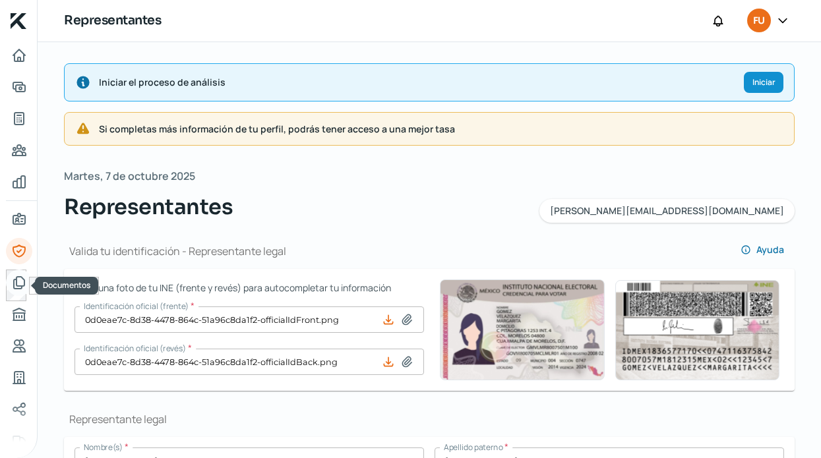
click at [25, 280] on icon "Documentos" at bounding box center [19, 283] width 16 height 16
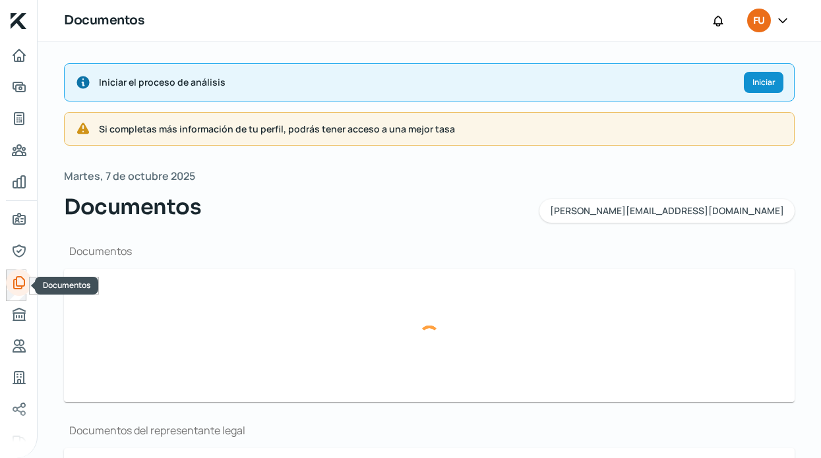
type input "CSF FUNNY KITCHEN.pdf"
type input "EDO C ago.pdf"
type input "EDO C ajul.pdf"
type input "EDO C jun.pdf"
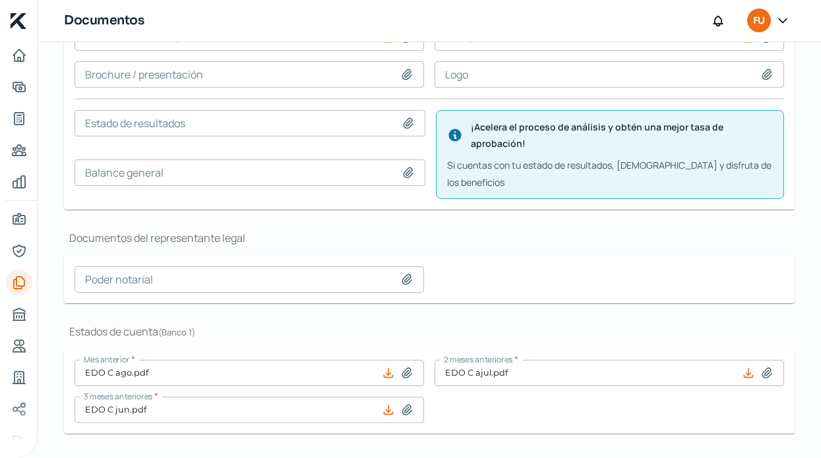
scroll to position [265, 0]
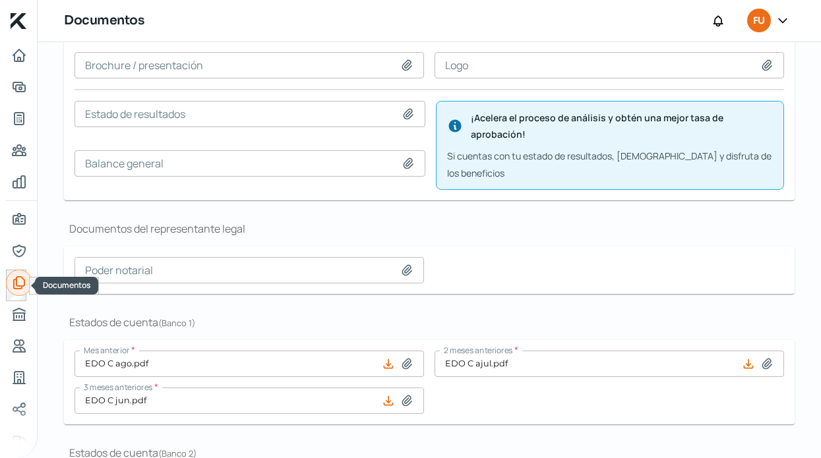
click at [16, 275] on icon "Documentos" at bounding box center [19, 283] width 16 height 16
click at [14, 280] on icon "Documentos" at bounding box center [19, 283] width 11 height 12
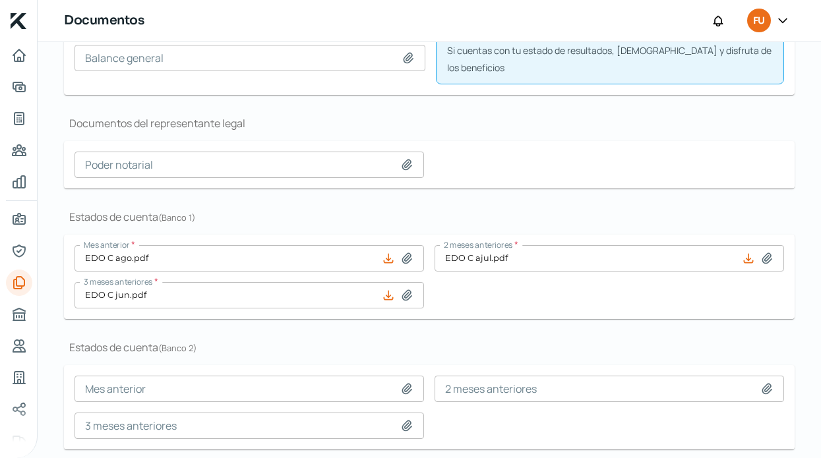
scroll to position [406, 0]
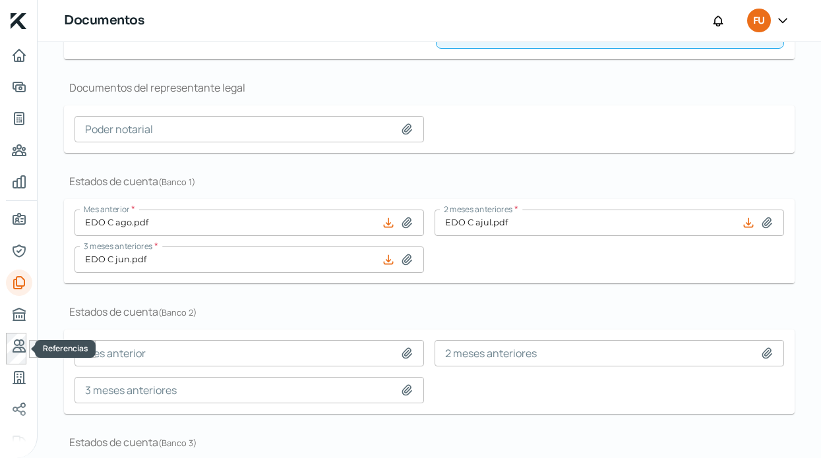
click at [10, 362] on div at bounding box center [19, 349] width 26 height 32
click at [14, 369] on link "Industria" at bounding box center [19, 378] width 26 height 26
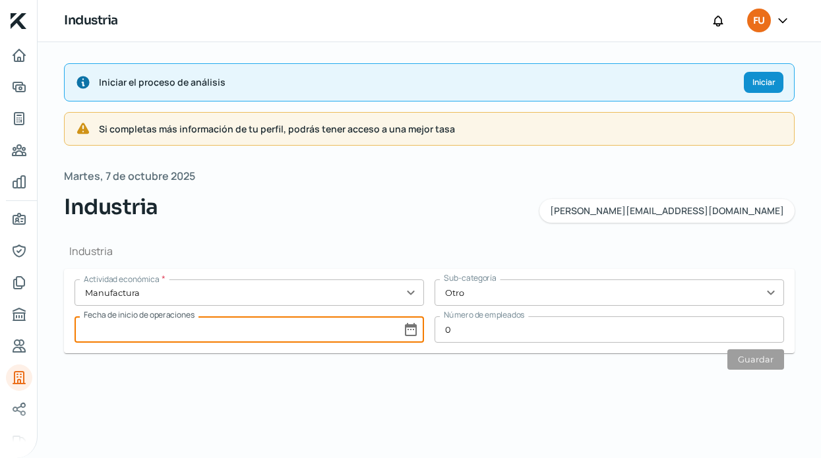
click at [327, 334] on input at bounding box center [250, 330] width 350 height 26
select select "9"
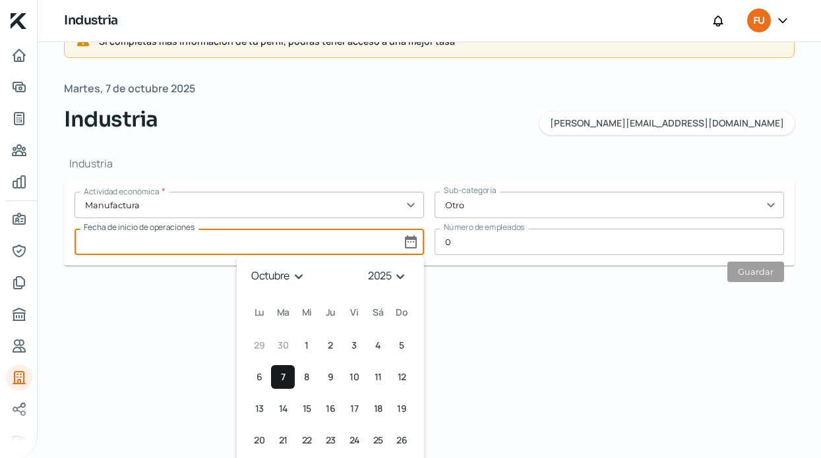
scroll to position [101, 0]
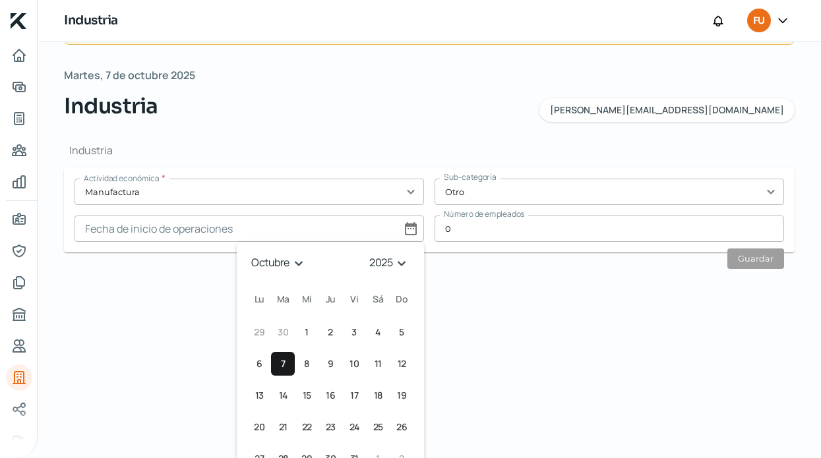
select select "2021"
click at [344, 322] on button "1 [DATE] ([DATE])" at bounding box center [354, 333] width 24 height 24
type input "[DATE]"
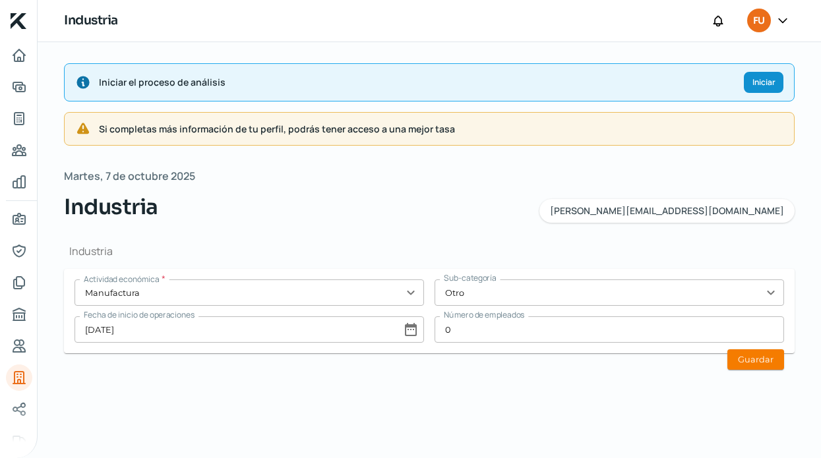
scroll to position [0, 0]
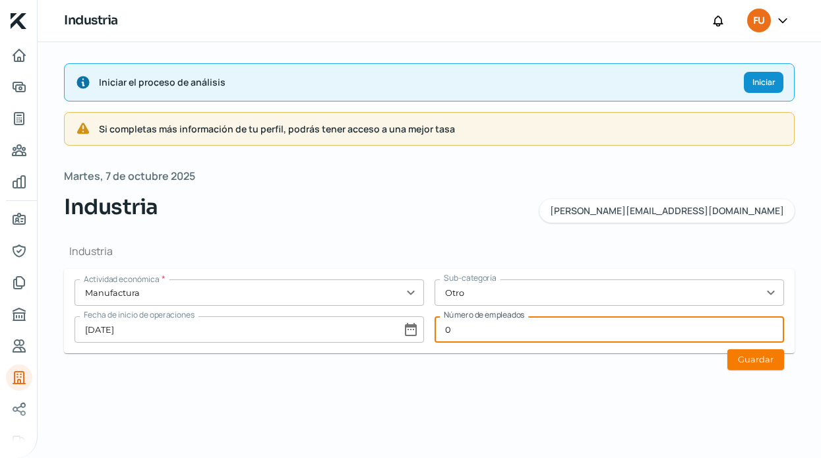
click at [600, 342] on input "0" at bounding box center [610, 330] width 350 height 26
type input "3"
type input "20"
click at [740, 358] on button "Guardar" at bounding box center [756, 360] width 57 height 20
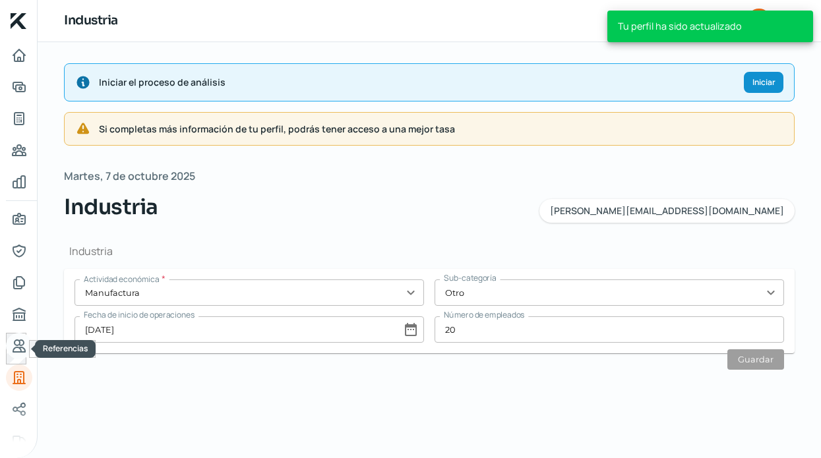
click at [18, 358] on link "Referencias" at bounding box center [19, 346] width 26 height 26
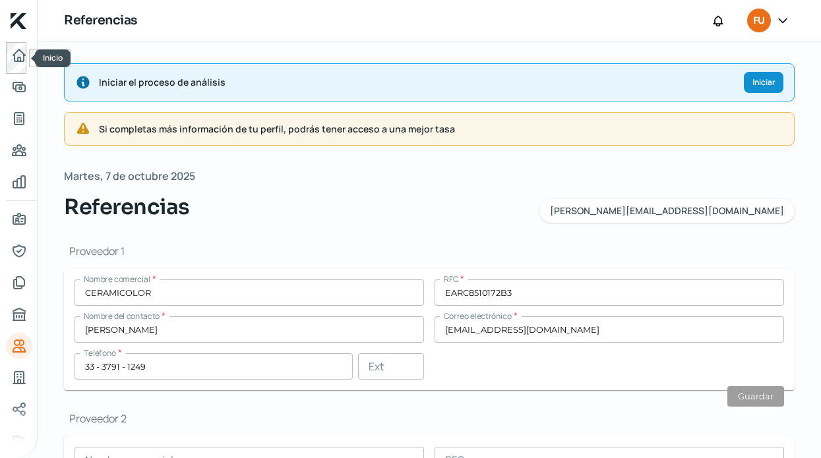
click at [9, 43] on div at bounding box center [19, 58] width 26 height 32
click at [10, 49] on link "Inicio" at bounding box center [19, 55] width 26 height 26
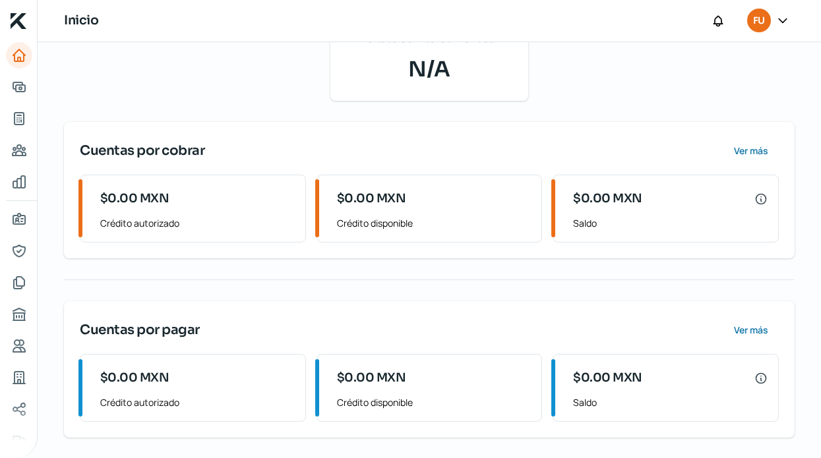
scroll to position [186, 0]
click at [21, 83] on icon "Adelantar facturas" at bounding box center [19, 86] width 12 height 9
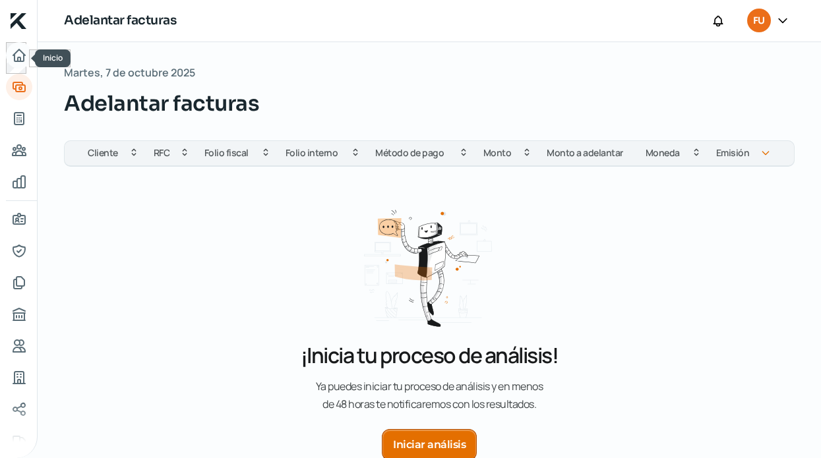
click at [13, 51] on icon "Inicio" at bounding box center [19, 55] width 16 height 16
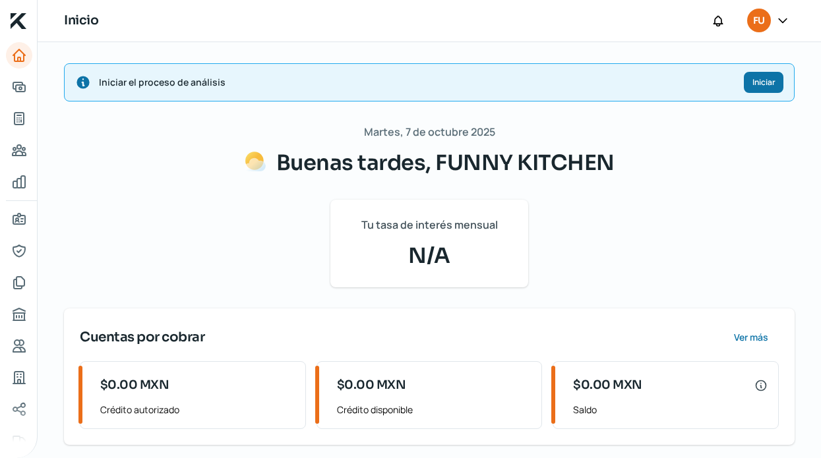
click at [754, 92] on button "Iniciar" at bounding box center [764, 82] width 40 height 21
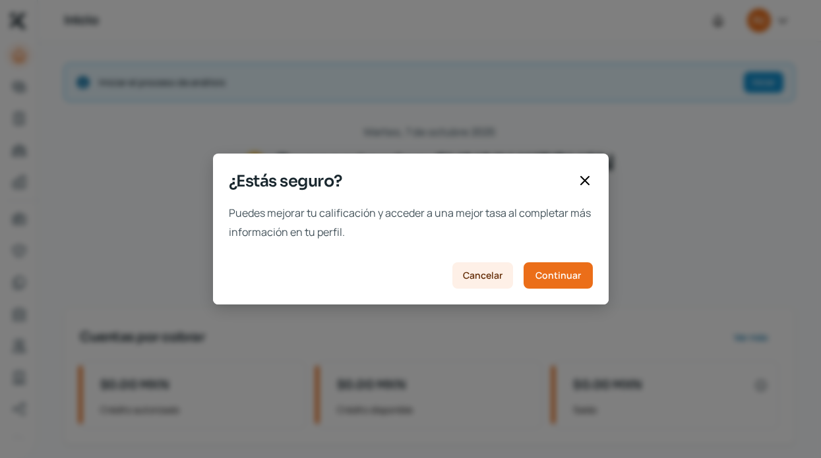
click at [487, 274] on span "Cancelar" at bounding box center [483, 275] width 40 height 9
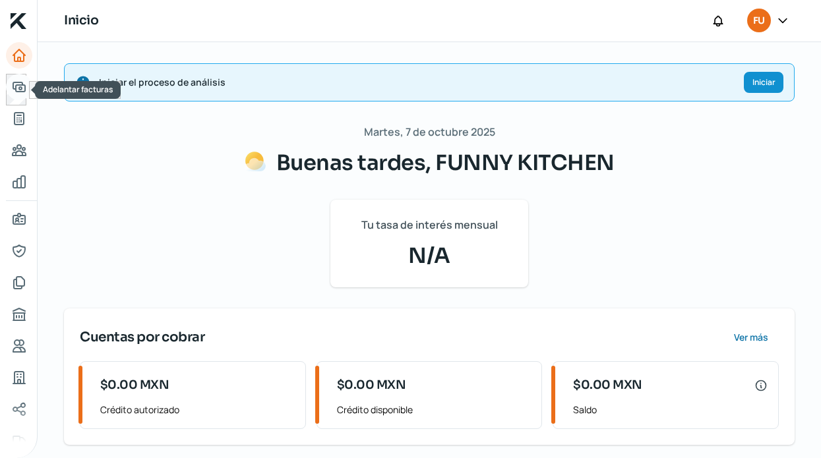
click at [27, 86] on link "Adelantar facturas" at bounding box center [19, 87] width 26 height 26
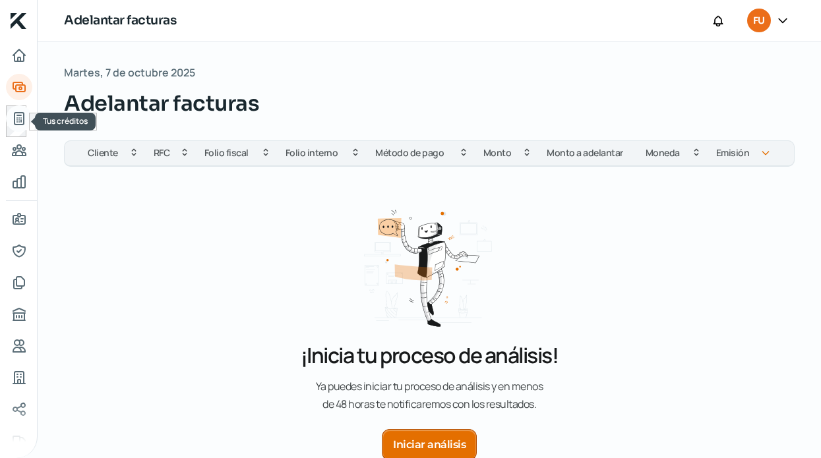
click at [20, 118] on icon "Tus créditos" at bounding box center [19, 119] width 16 height 16
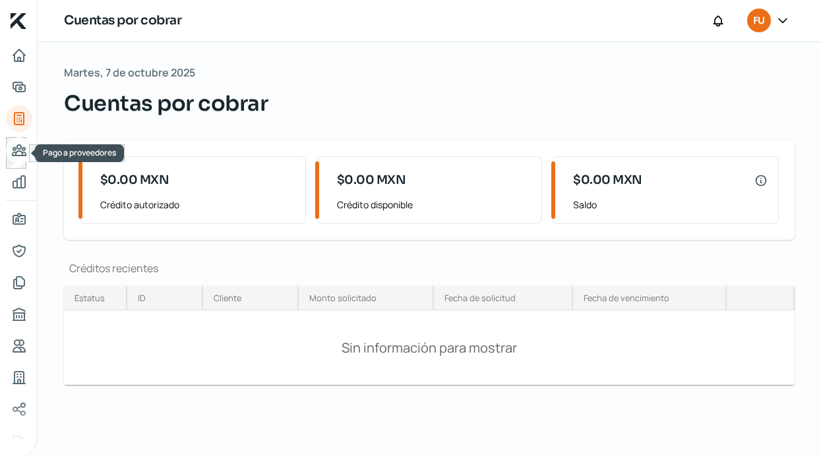
click at [22, 152] on icon "Pago a proveedores" at bounding box center [19, 150] width 13 height 11
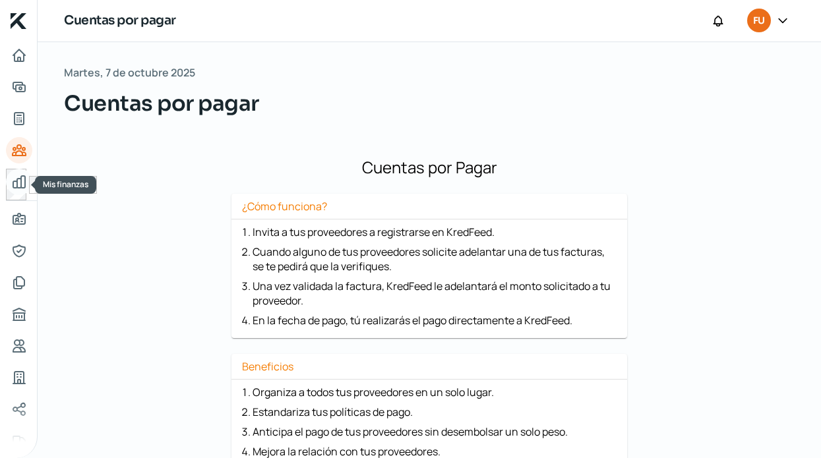
click at [19, 189] on icon "Mis finanzas" at bounding box center [19, 182] width 16 height 16
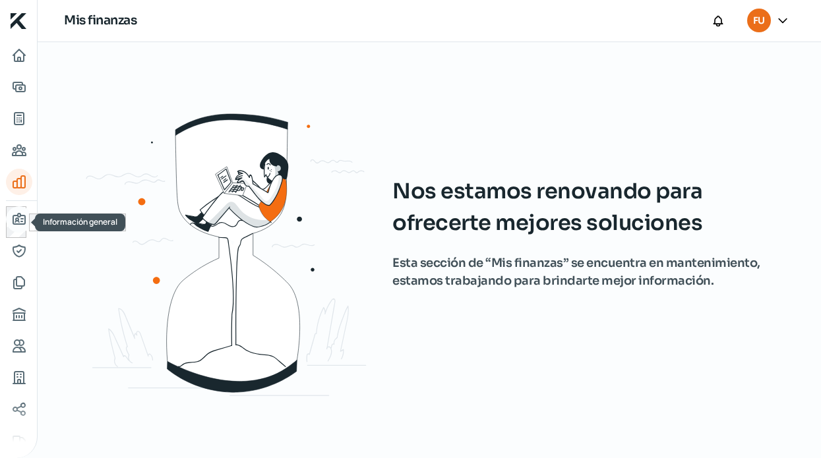
click at [21, 226] on icon "Información general" at bounding box center [19, 220] width 16 height 16
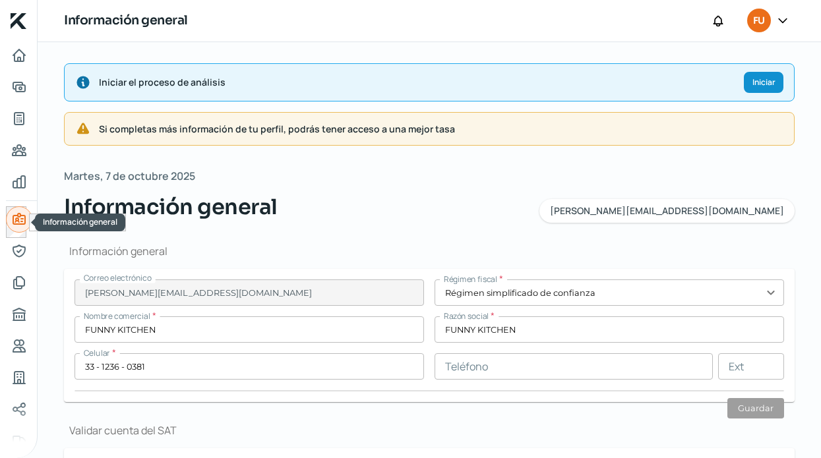
type input "FKI230110HT7"
type input "CAMINO AL ALEMAN"
type input "450"
type input "14"
type input "45200"
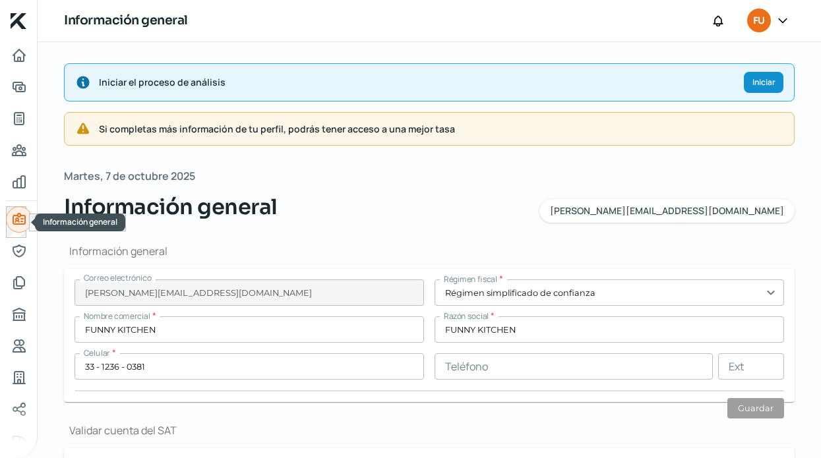
type input "PRADOS SANTA [DATE]"
type input "ZAPOPAN"
type input "[GEOGRAPHIC_DATA]"
type input "C DOM.pdf"
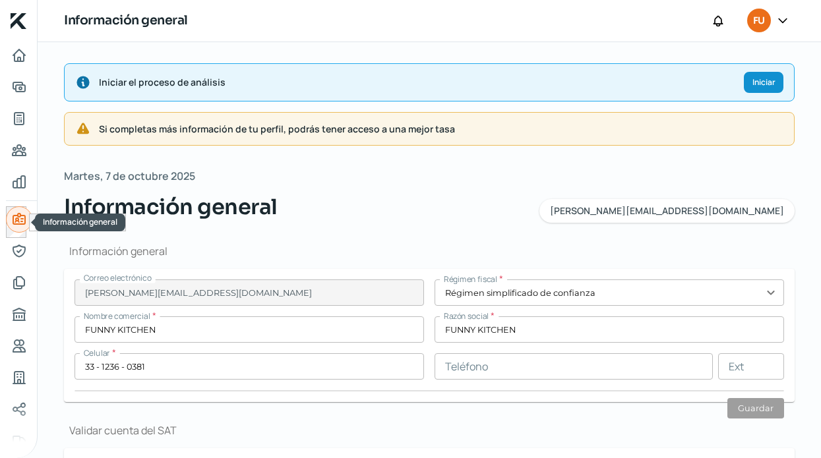
type input "0"
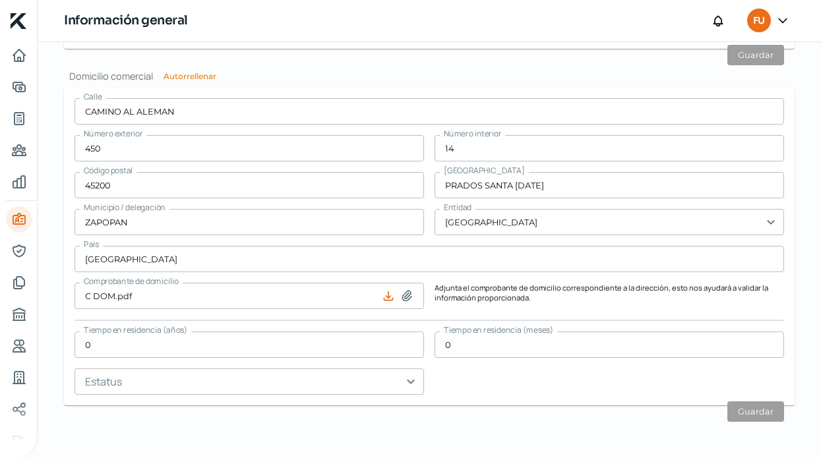
scroll to position [902, 0]
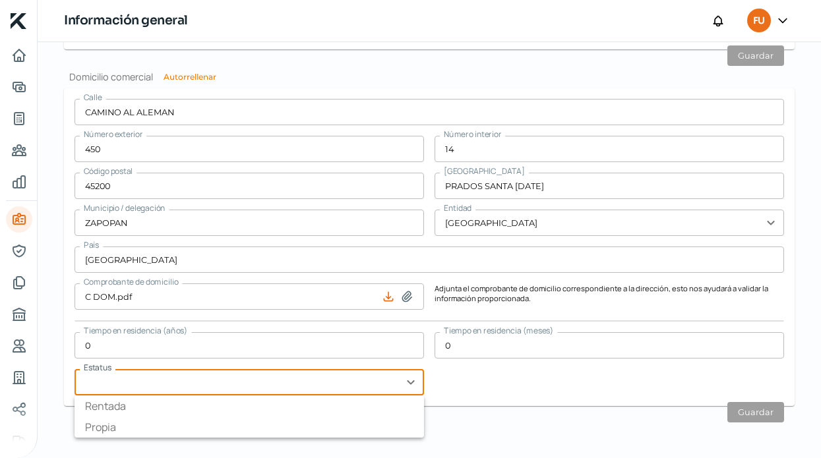
click at [127, 373] on input "text" at bounding box center [250, 382] width 350 height 26
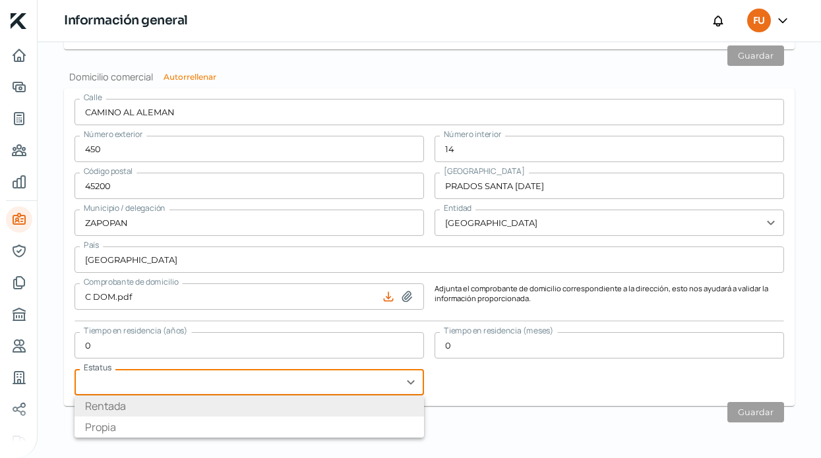
click at [129, 412] on li "Rentada" at bounding box center [250, 406] width 350 height 21
type input "Rentada"
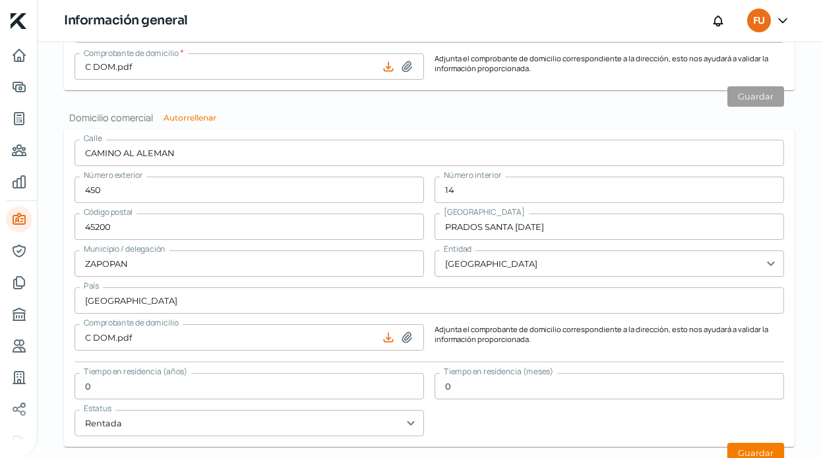
scroll to position [890, 0]
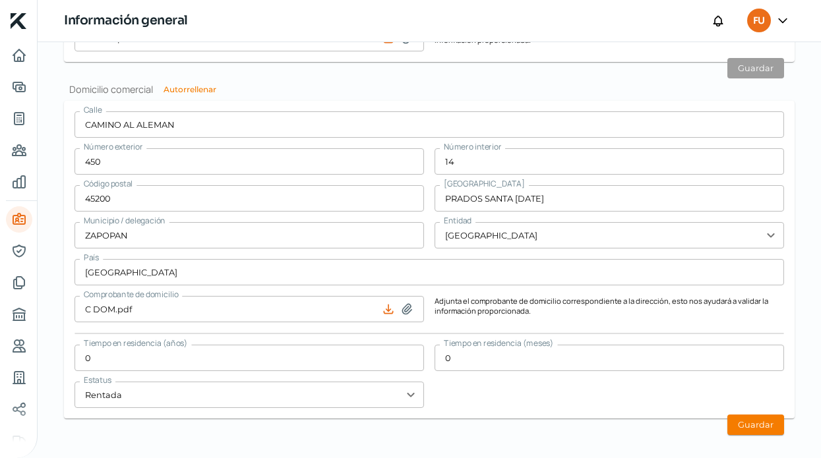
click at [509, 365] on input "0" at bounding box center [610, 358] width 350 height 26
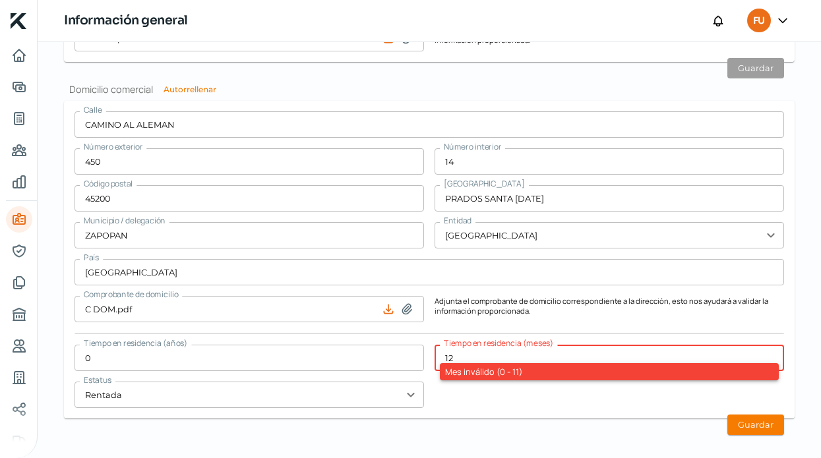
click at [689, 392] on div "[STREET_ADDRESS][DATE] Municipio / delegación ZAPOPAN Entidad [GEOGRAPHIC_DATA]…" at bounding box center [430, 259] width 710 height 297
click at [584, 333] on hr at bounding box center [430, 333] width 710 height 1
click at [509, 364] on div "Mes inválido (0 - 11)" at bounding box center [609, 371] width 339 height 17
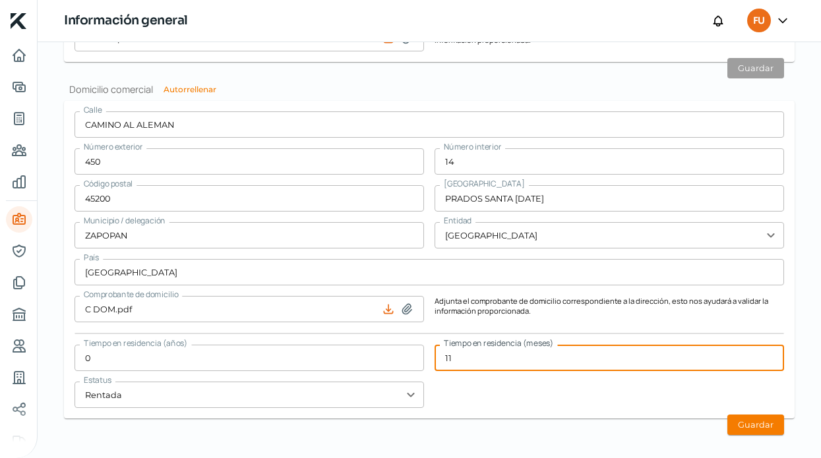
type input "11"
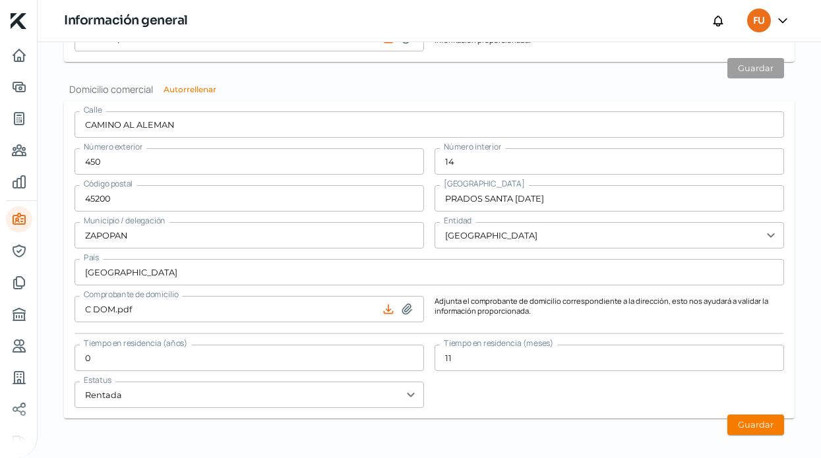
drag, startPoint x: 585, startPoint y: 404, endPoint x: 613, endPoint y: 404, distance: 27.7
click at [613, 404] on div "[STREET_ADDRESS][DATE] Municipio / delegación ZAPOPAN Entidad [GEOGRAPHIC_DATA]…" at bounding box center [430, 259] width 710 height 297
click at [737, 422] on button "Guardar" at bounding box center [756, 425] width 57 height 20
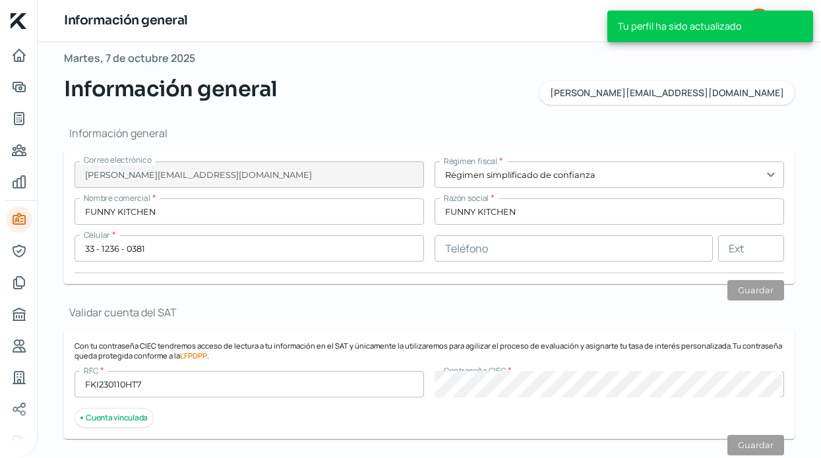
scroll to position [139, 0]
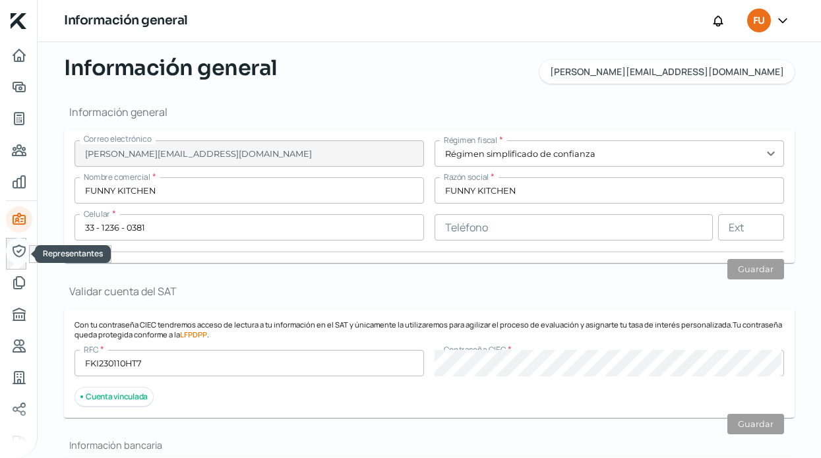
click at [11, 247] on icon "Representantes" at bounding box center [19, 251] width 16 height 16
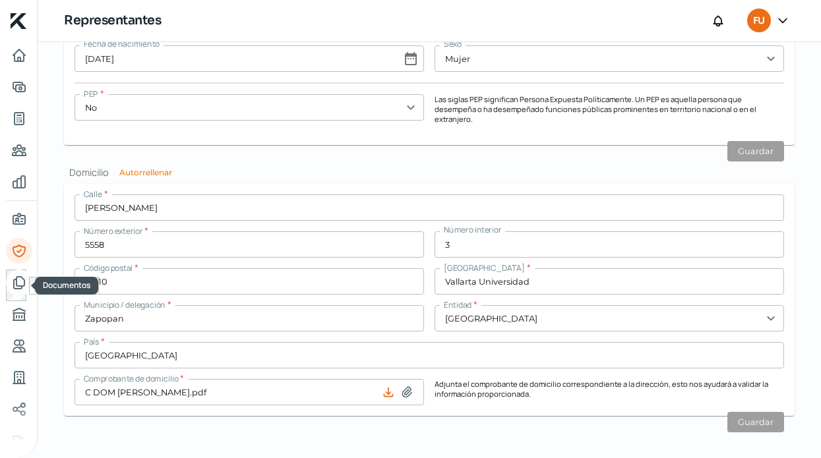
click at [29, 288] on link "Documentos" at bounding box center [19, 283] width 26 height 26
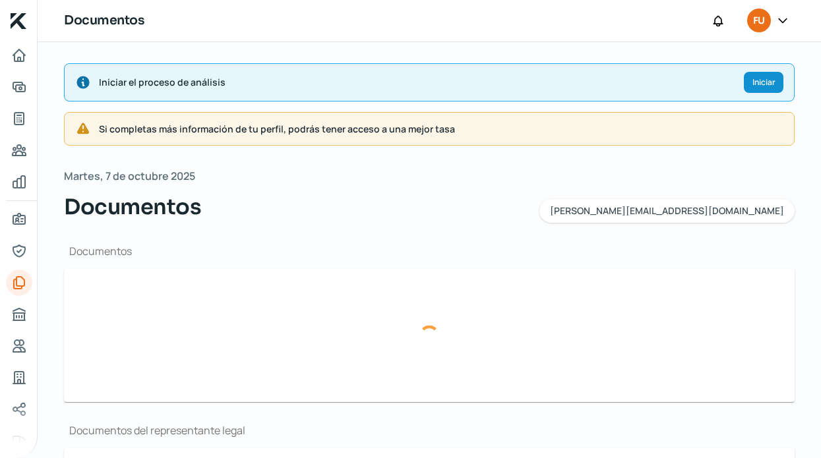
type input "CSF FUNNY KITCHEN.pdf"
type input "EDO C ago.pdf"
type input "EDO C ajul.pdf"
type input "EDO C jun.pdf"
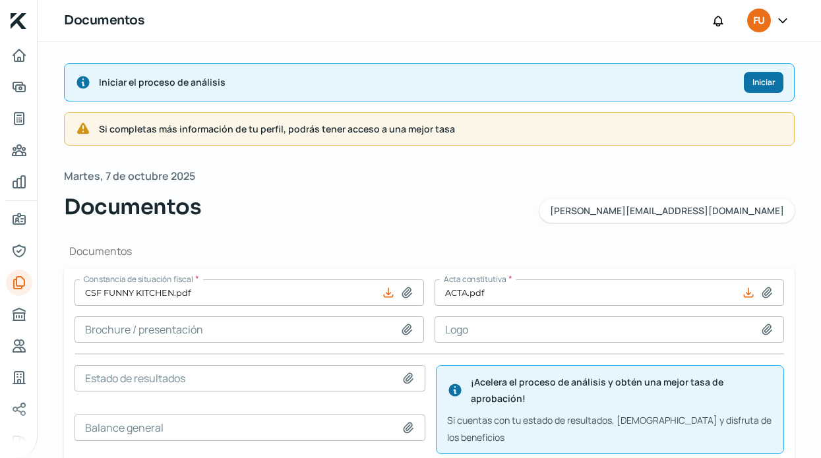
click at [744, 77] on button "Iniciar" at bounding box center [764, 82] width 40 height 21
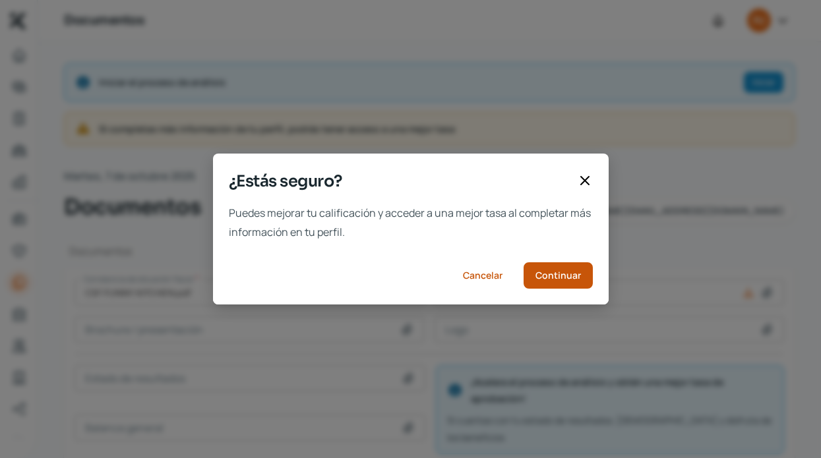
click at [563, 276] on span "Continuar" at bounding box center [559, 275] width 46 height 9
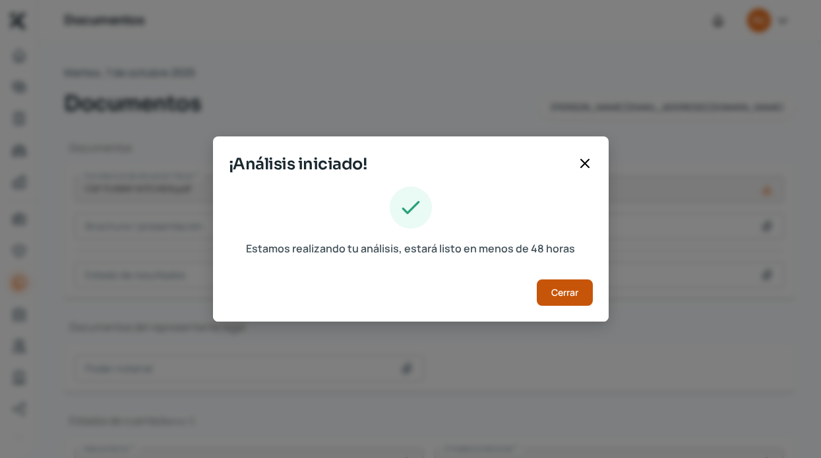
click at [562, 282] on button "Cerrar" at bounding box center [565, 293] width 56 height 26
